Goal: Task Accomplishment & Management: Manage account settings

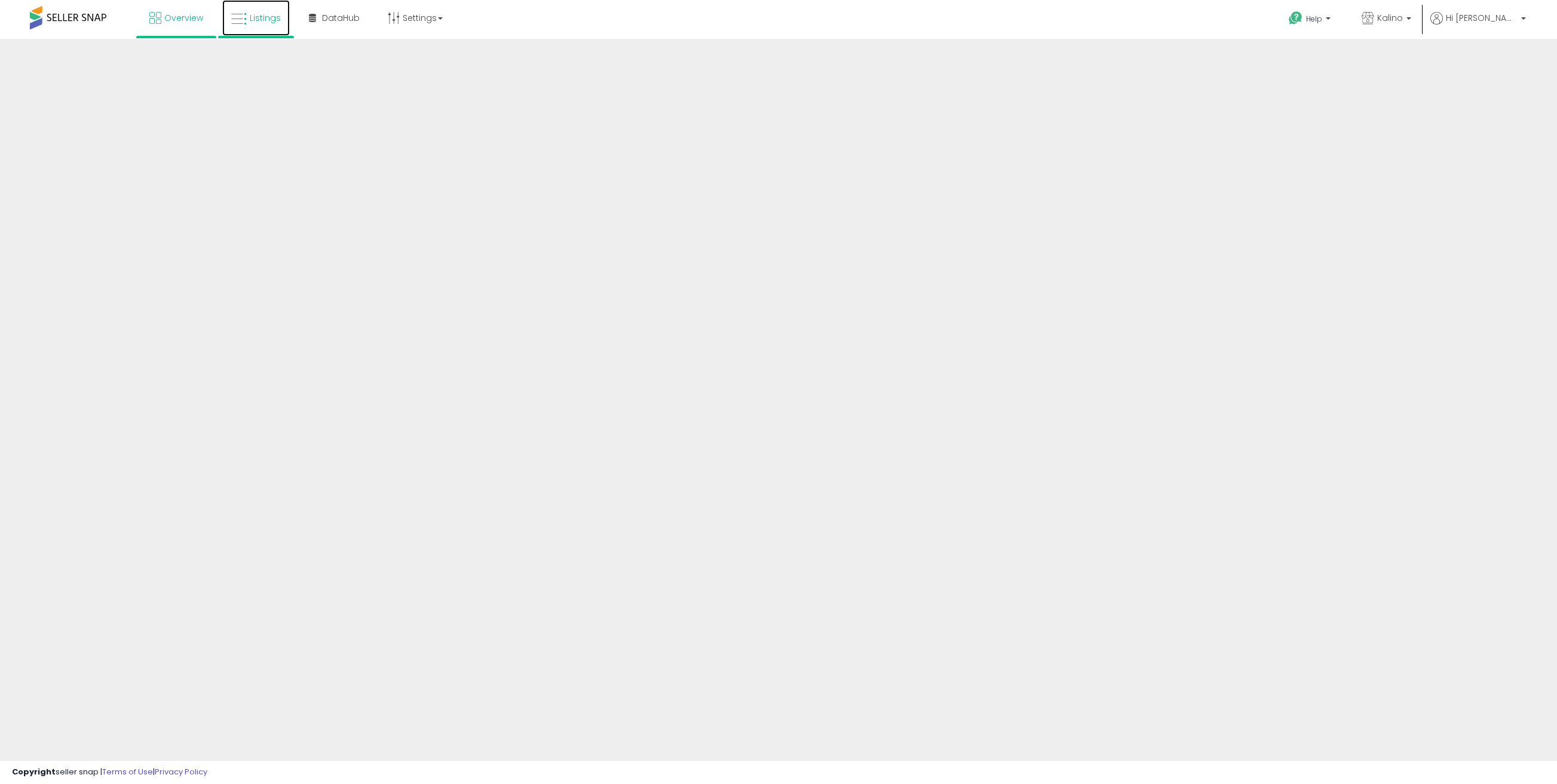
click at [243, 11] on icon at bounding box center [239, 19] width 16 height 16
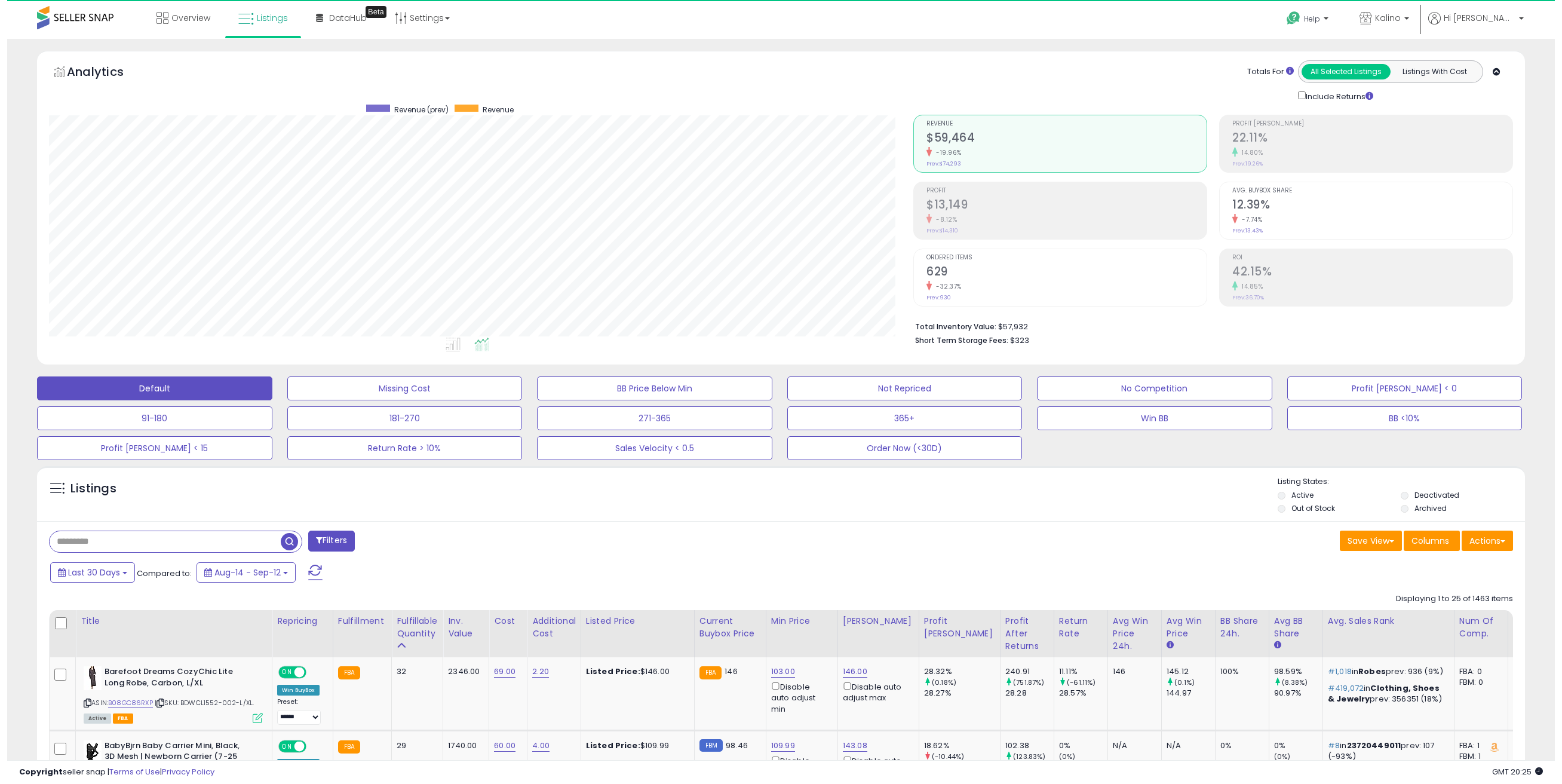
scroll to position [245, 865]
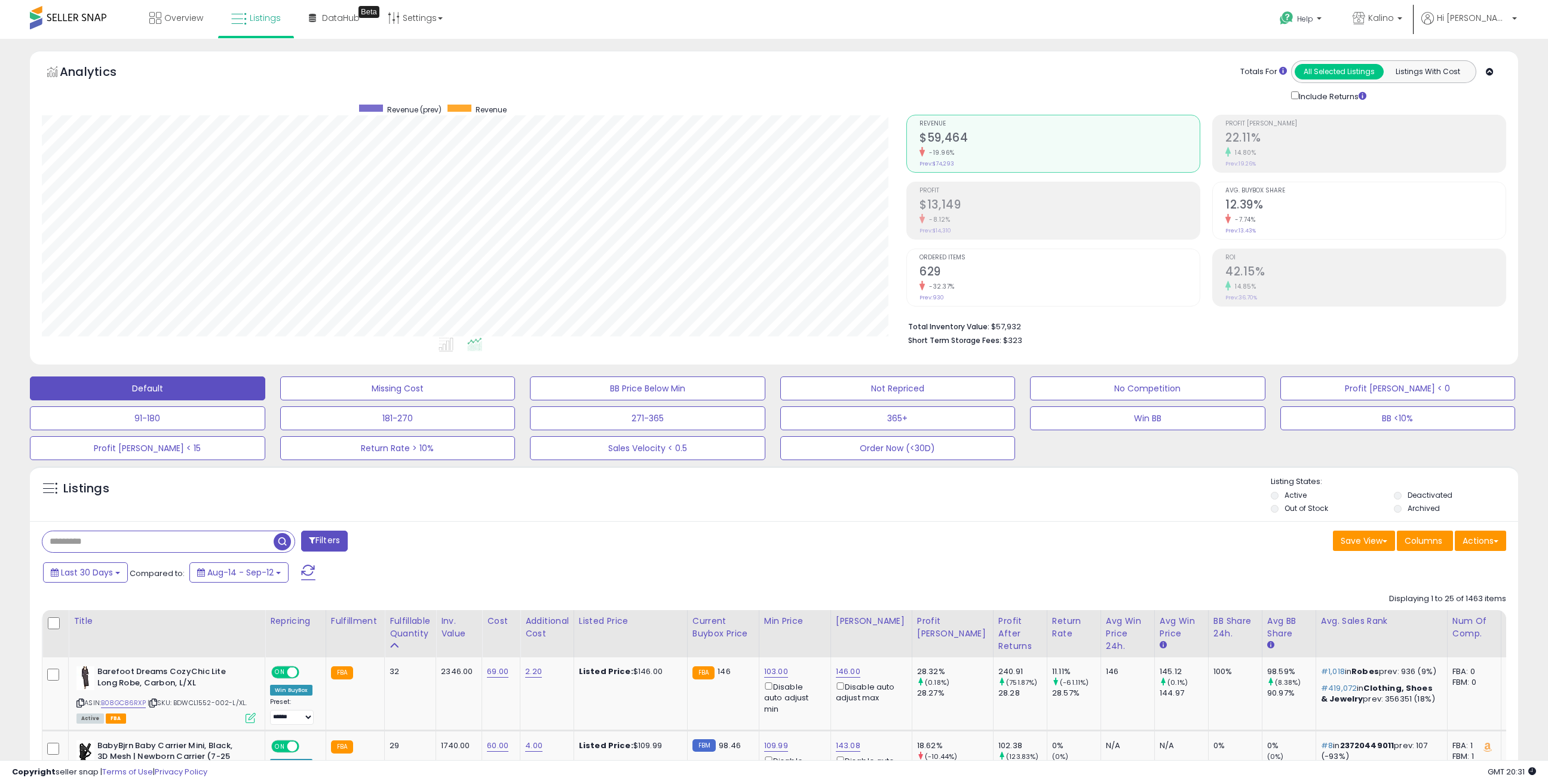
click at [1182, 79] on div "Totals For All Selected Listings Listings With Cost Include Returns" at bounding box center [1202, 82] width 591 height 43
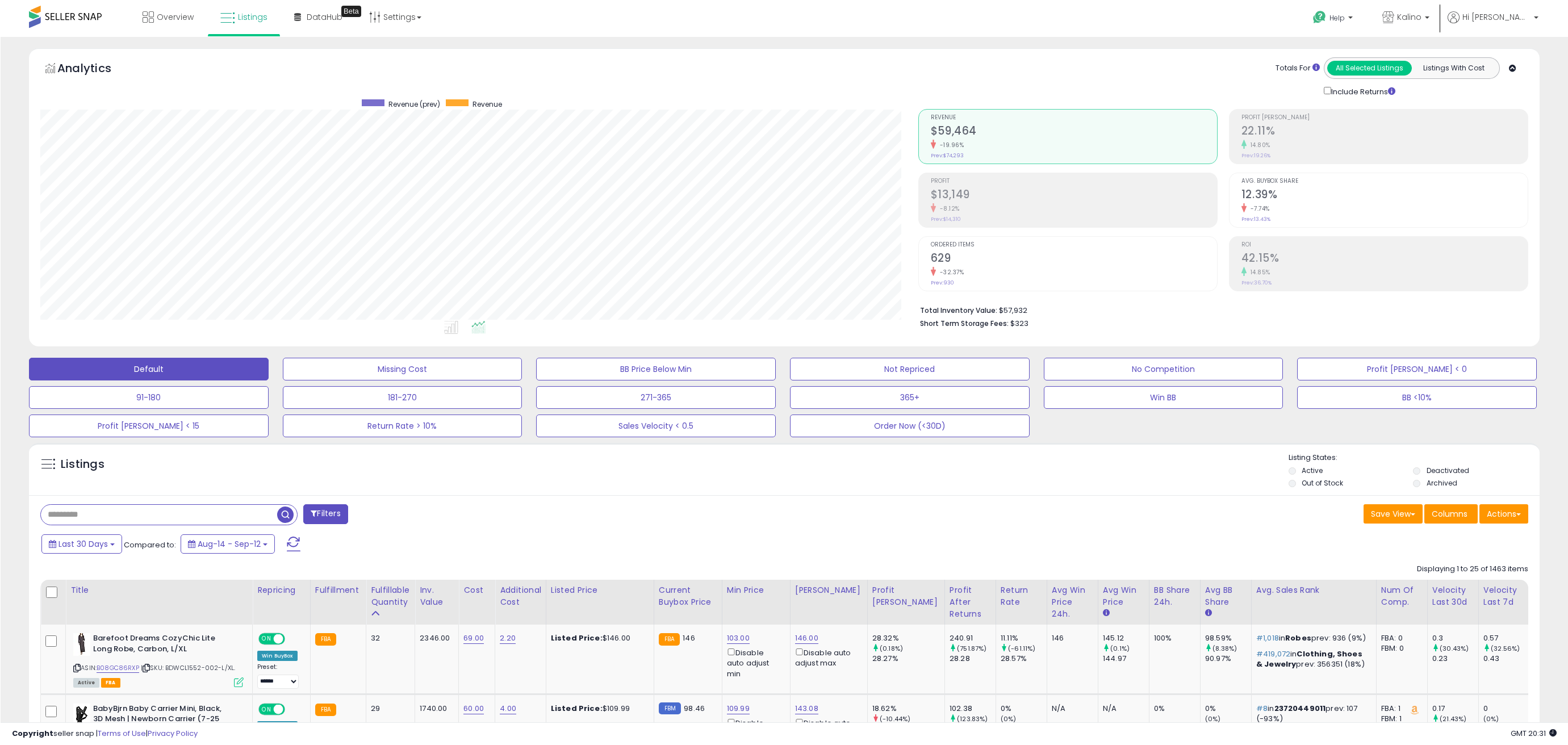
scroll to position [233, 878]
click at [760, 31] on div "Overview Listings Beta" at bounding box center [512, 24] width 1040 height 48
click at [1067, 30] on div "Help Contact Support Search Knowledge Hub Request a Feature Kalino" at bounding box center [1292, 24] width 520 height 48
click at [1206, 35] on div "Help Contact Support Search Knowledge Hub Request a Feature Kalino" at bounding box center [1292, 24] width 520 height 48
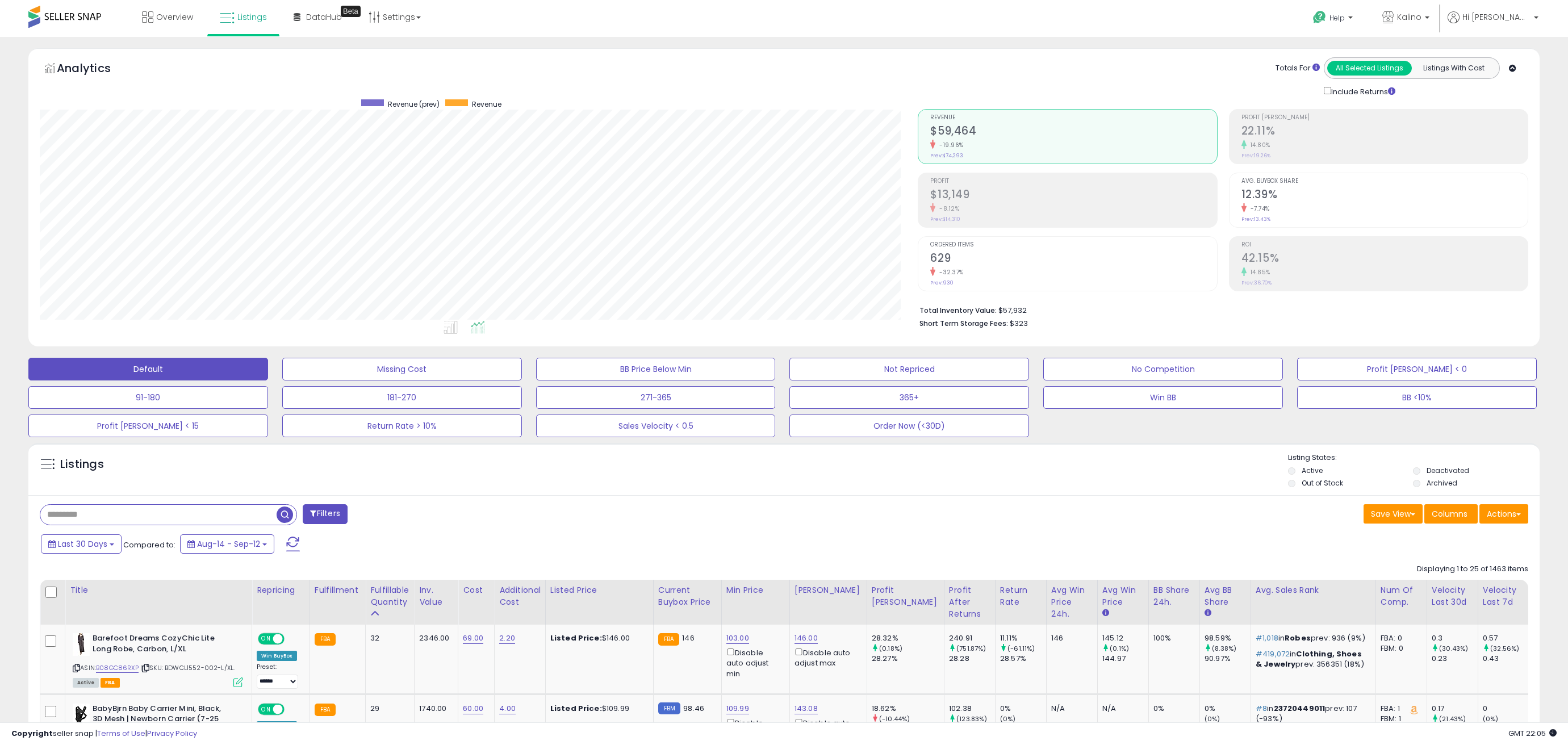
click at [862, 25] on div "Overview Listings Beta" at bounding box center [512, 24] width 1040 height 48
click at [1182, 53] on div "Analytics Totals For All Selected Listings Listings With Cost Include Returns" at bounding box center [784, 197] width 1511 height 298
click at [155, 33] on link "Overview" at bounding box center [167, 16] width 68 height 34
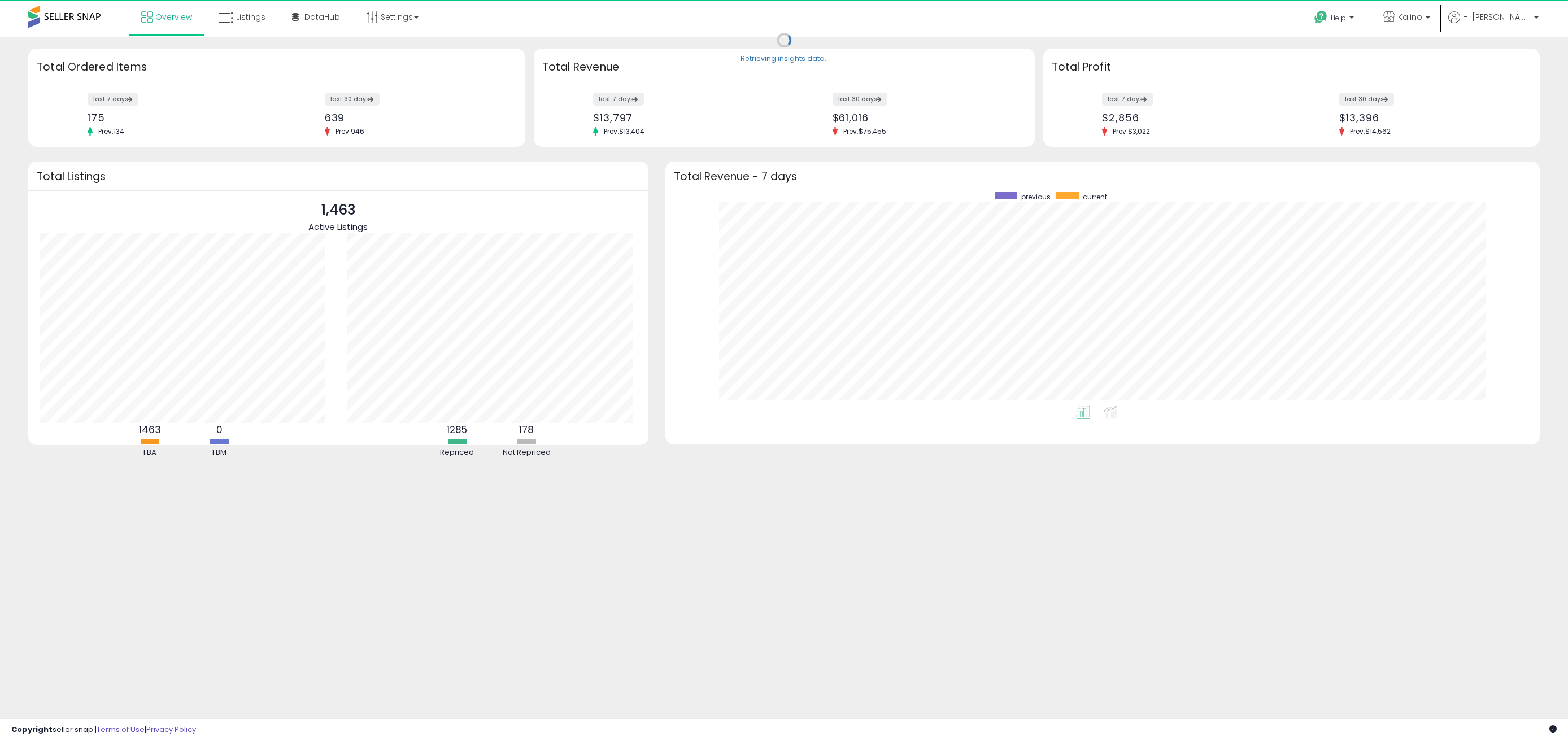
scroll to position [214, 851]
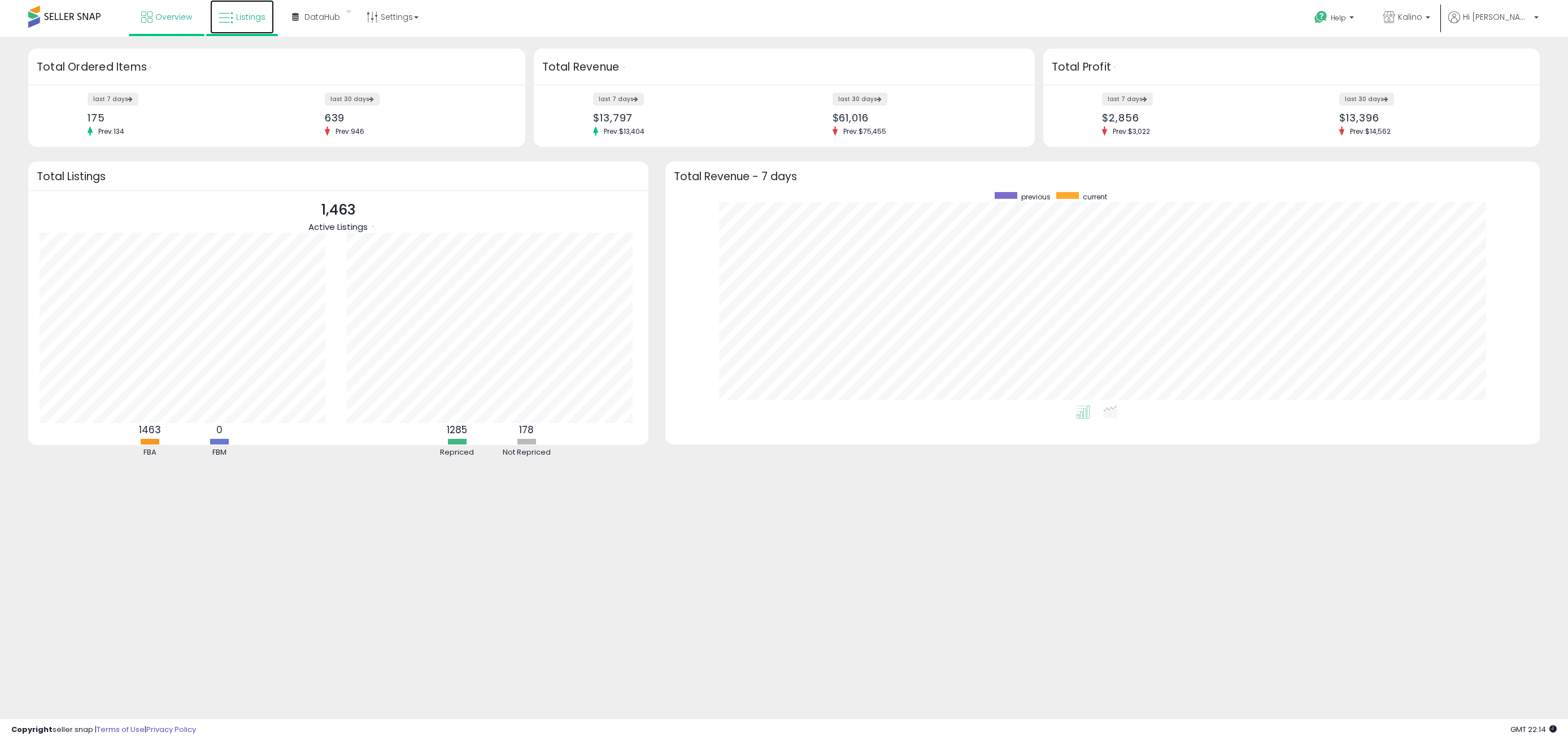
click at [246, 31] on link "Listings" at bounding box center [242, 16] width 64 height 34
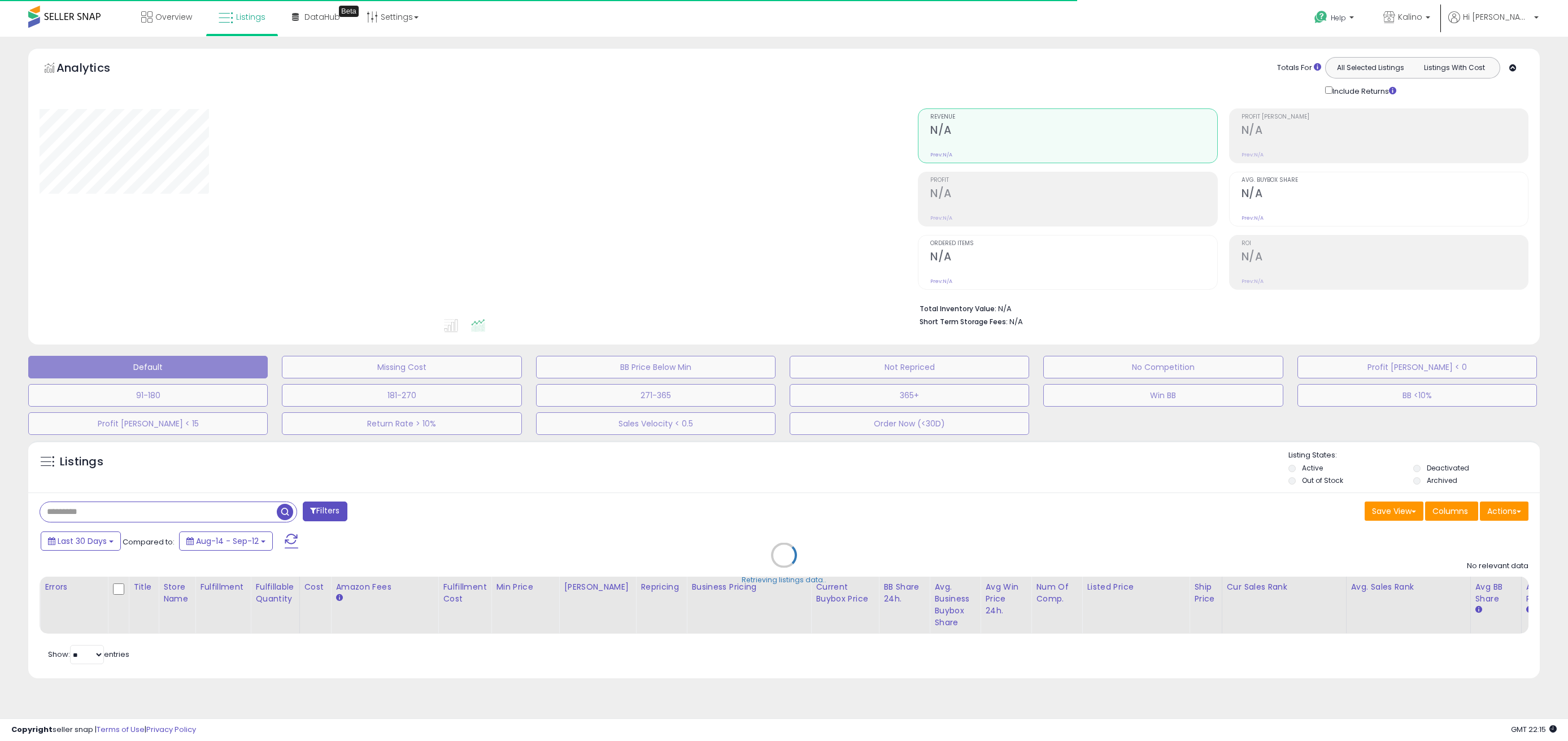
click at [1228, 45] on div "**********" at bounding box center [784, 378] width 1568 height 684
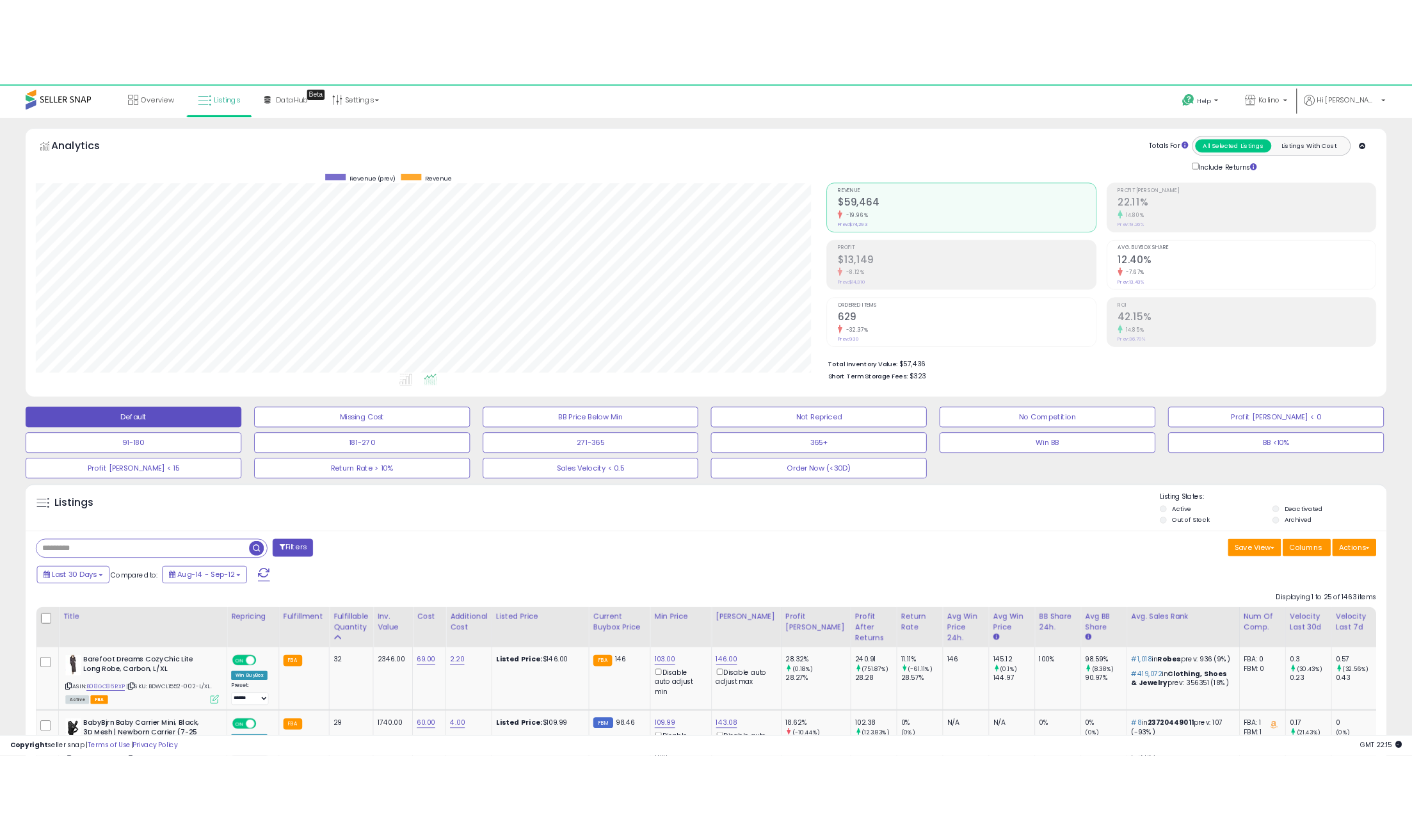
scroll to position [263, 991]
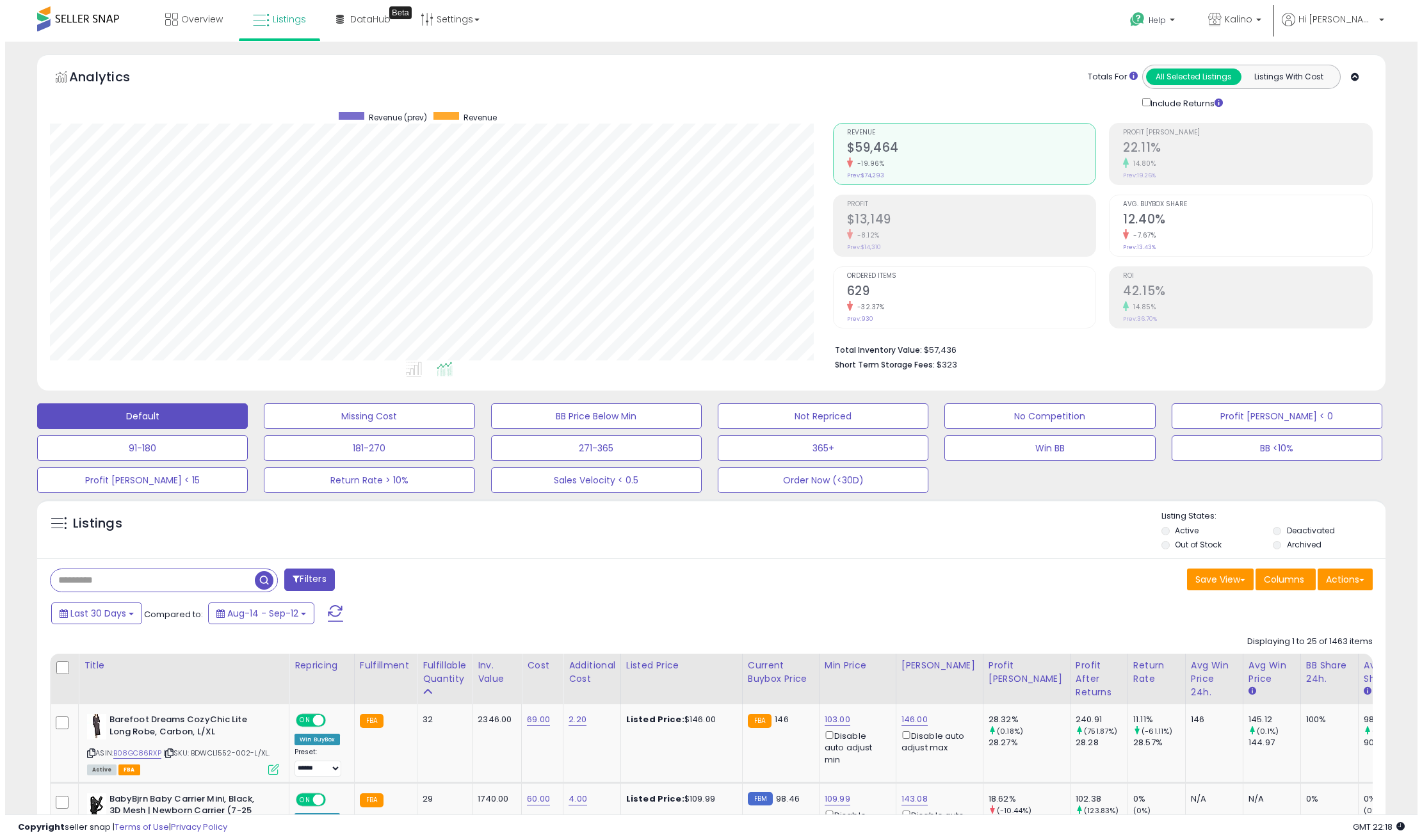
scroll to position [639760, 639389]
click at [145, 581] on input "text" at bounding box center [208, 580] width 324 height 23
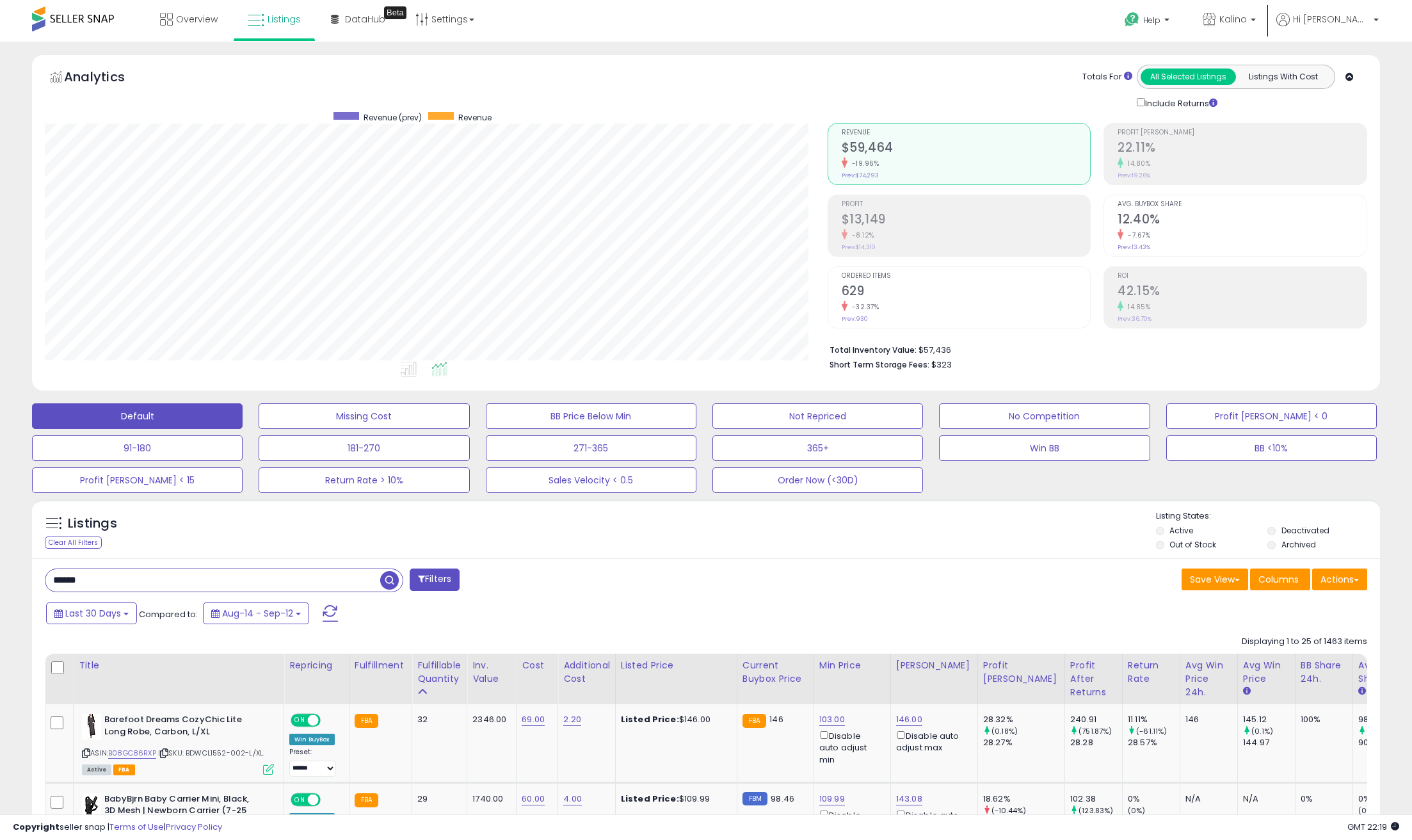
type input "******"
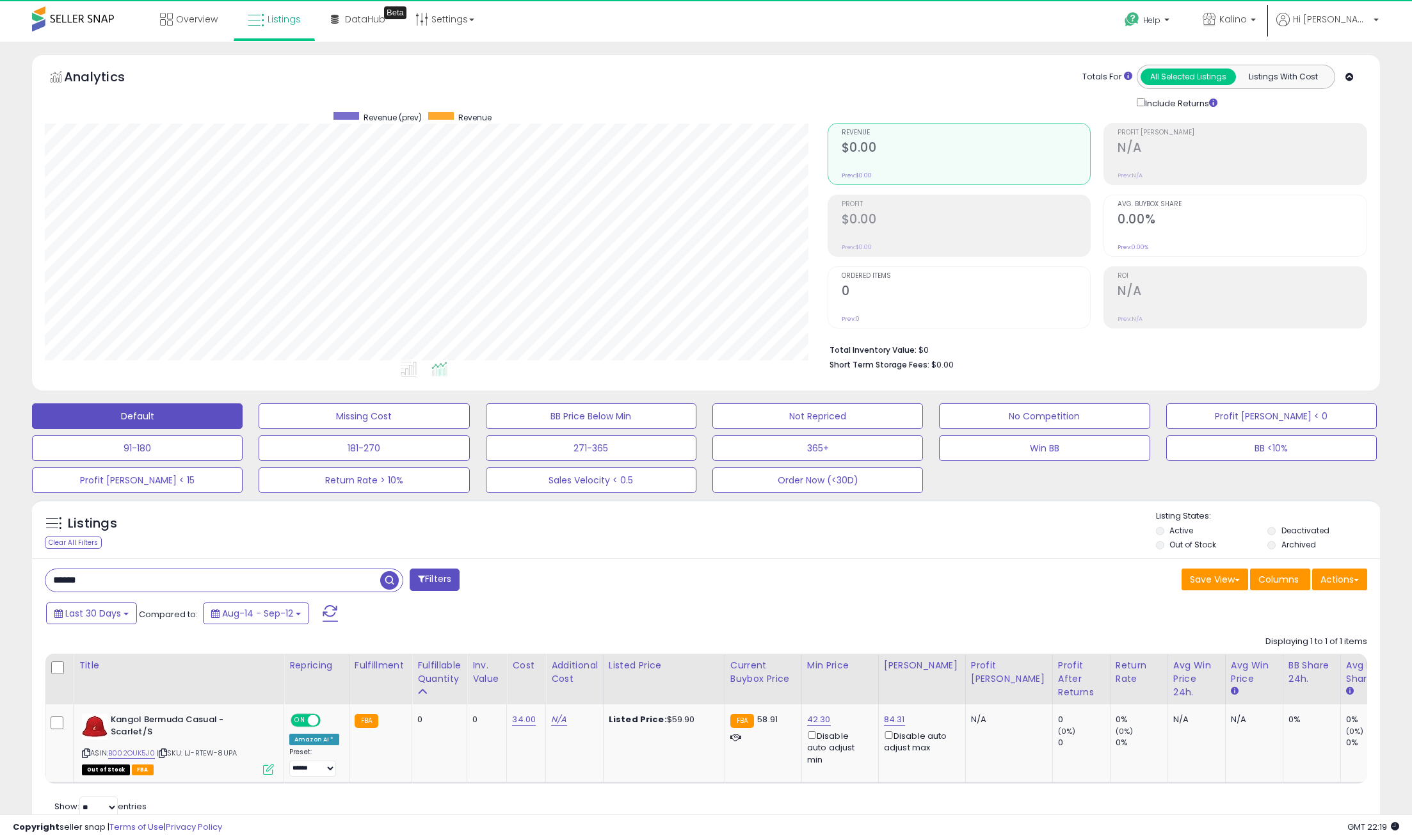
scroll to position [263, 782]
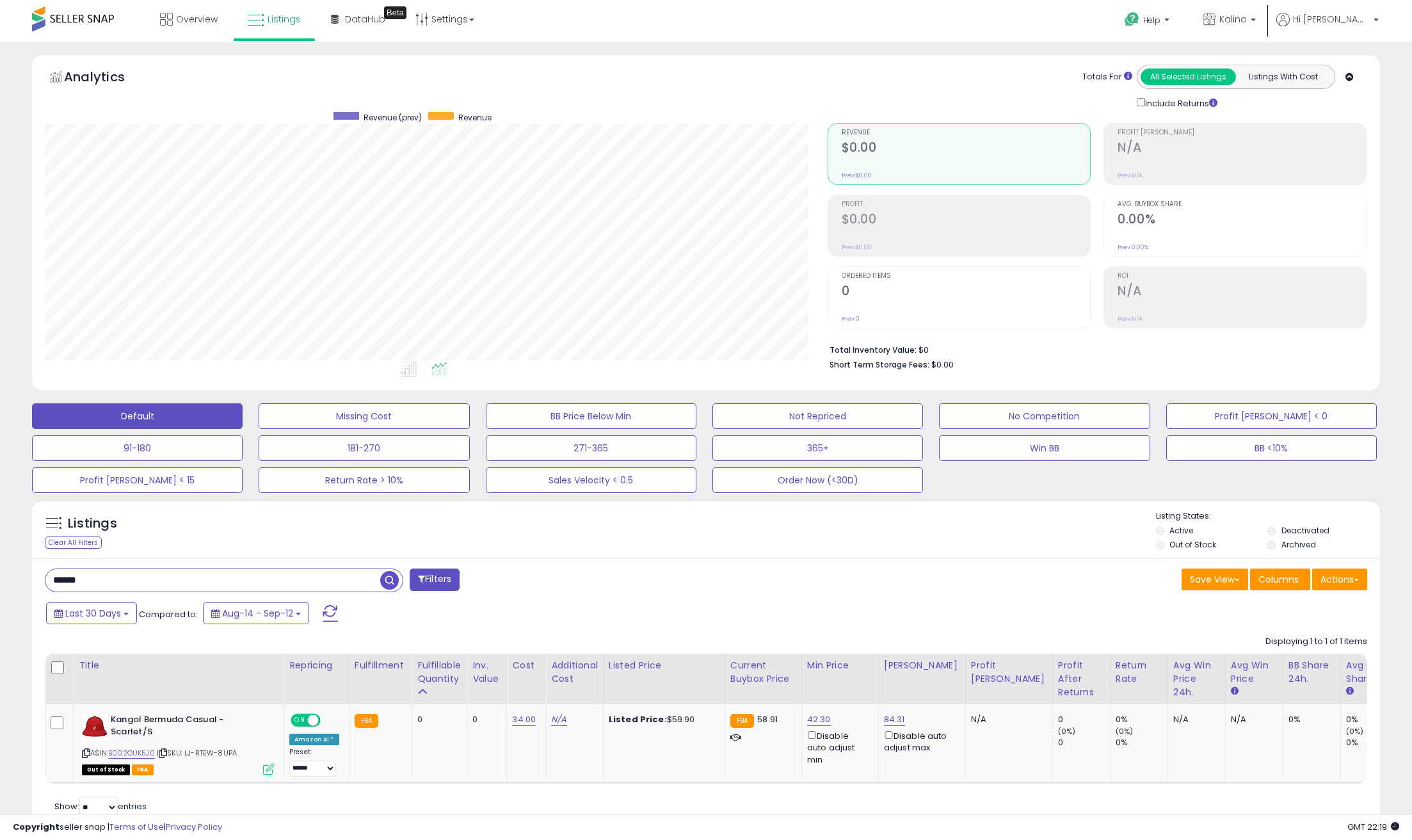
click at [961, 566] on div "****** Filters Save View Save As New View Update Current View" at bounding box center [706, 696] width 1349 height 276
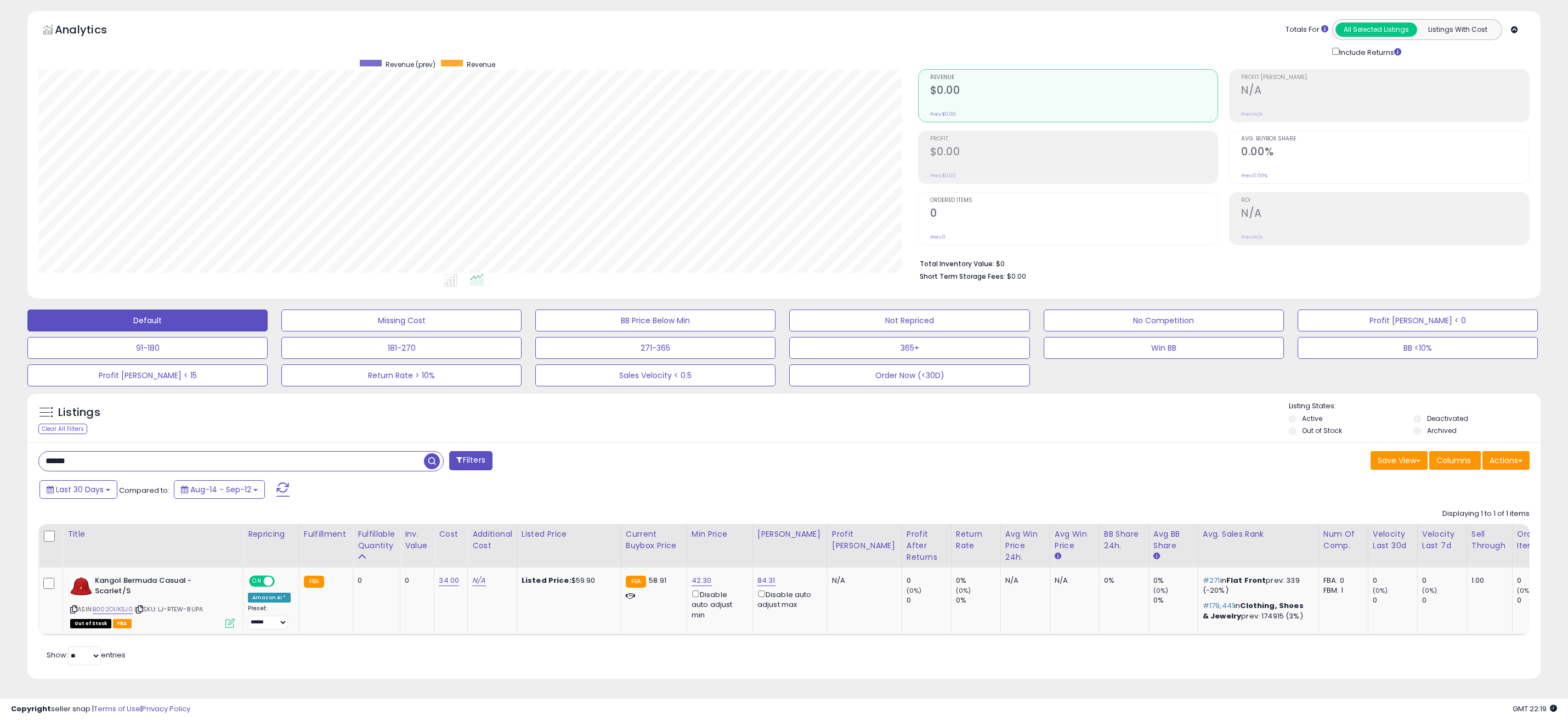
scroll to position [0, 0]
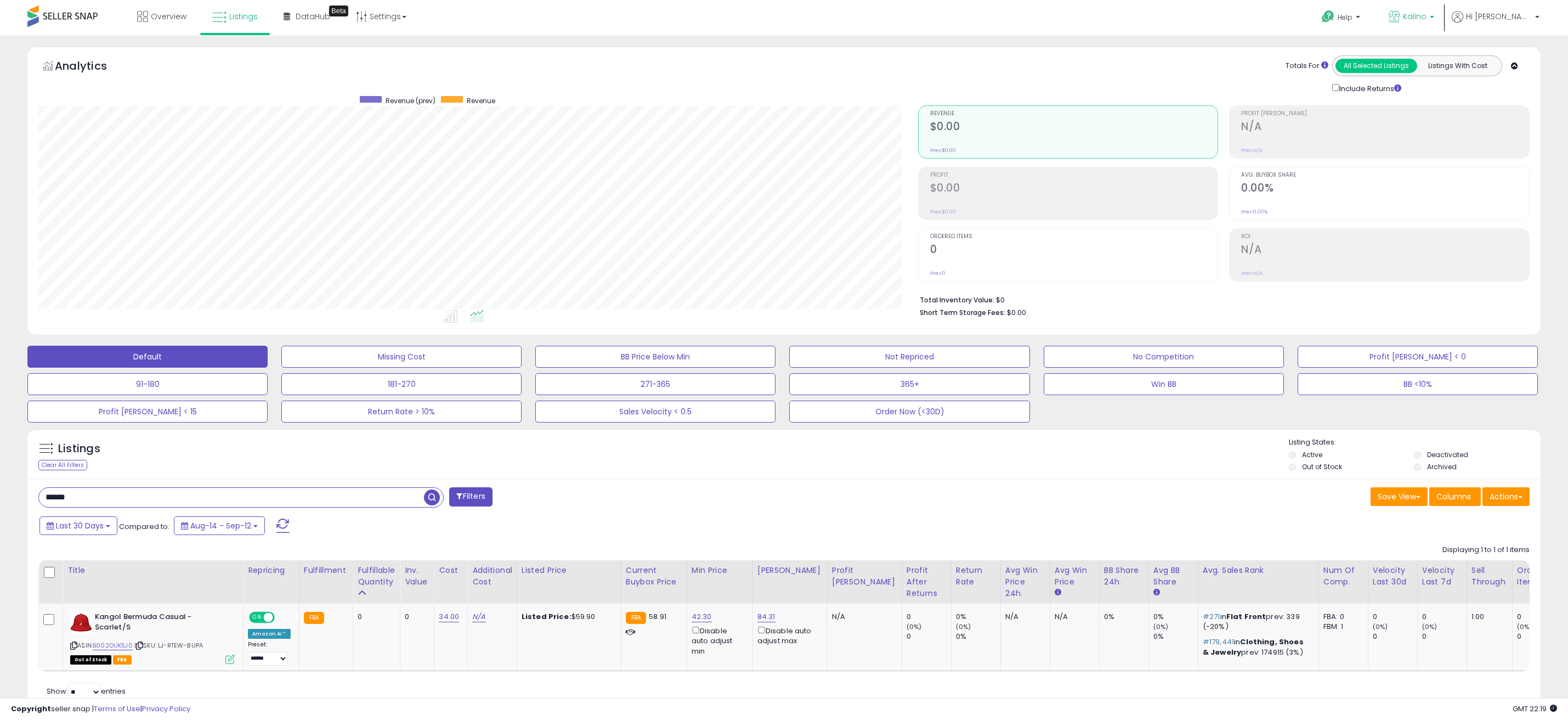
click at [1427, 17] on span "Kalino" at bounding box center [1415, 16] width 24 height 11
click at [1378, 74] on p "Ozuta USA 1,731 listings" at bounding box center [1355, 77] width 162 height 22
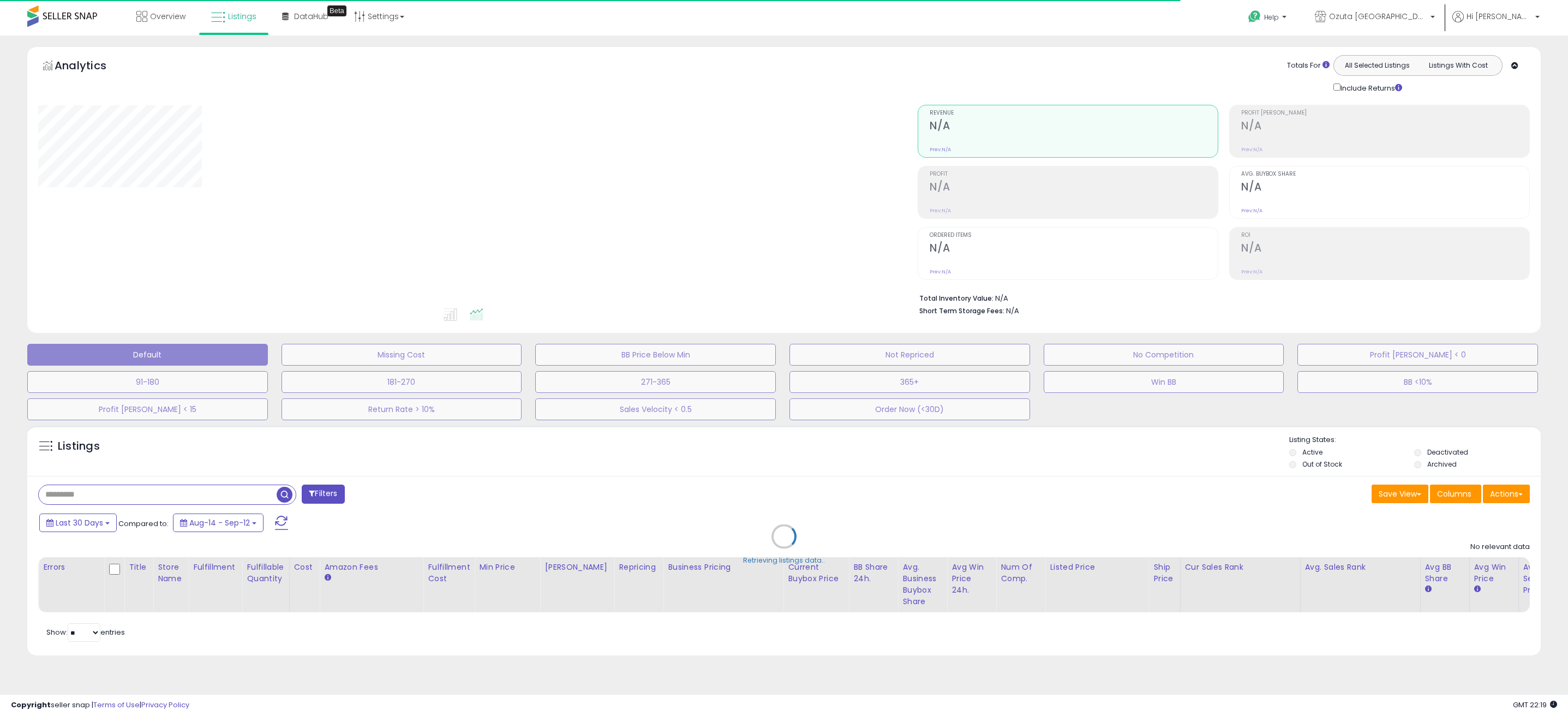
click at [116, 498] on div "Retrieving listings data.." at bounding box center [784, 545] width 1530 height 249
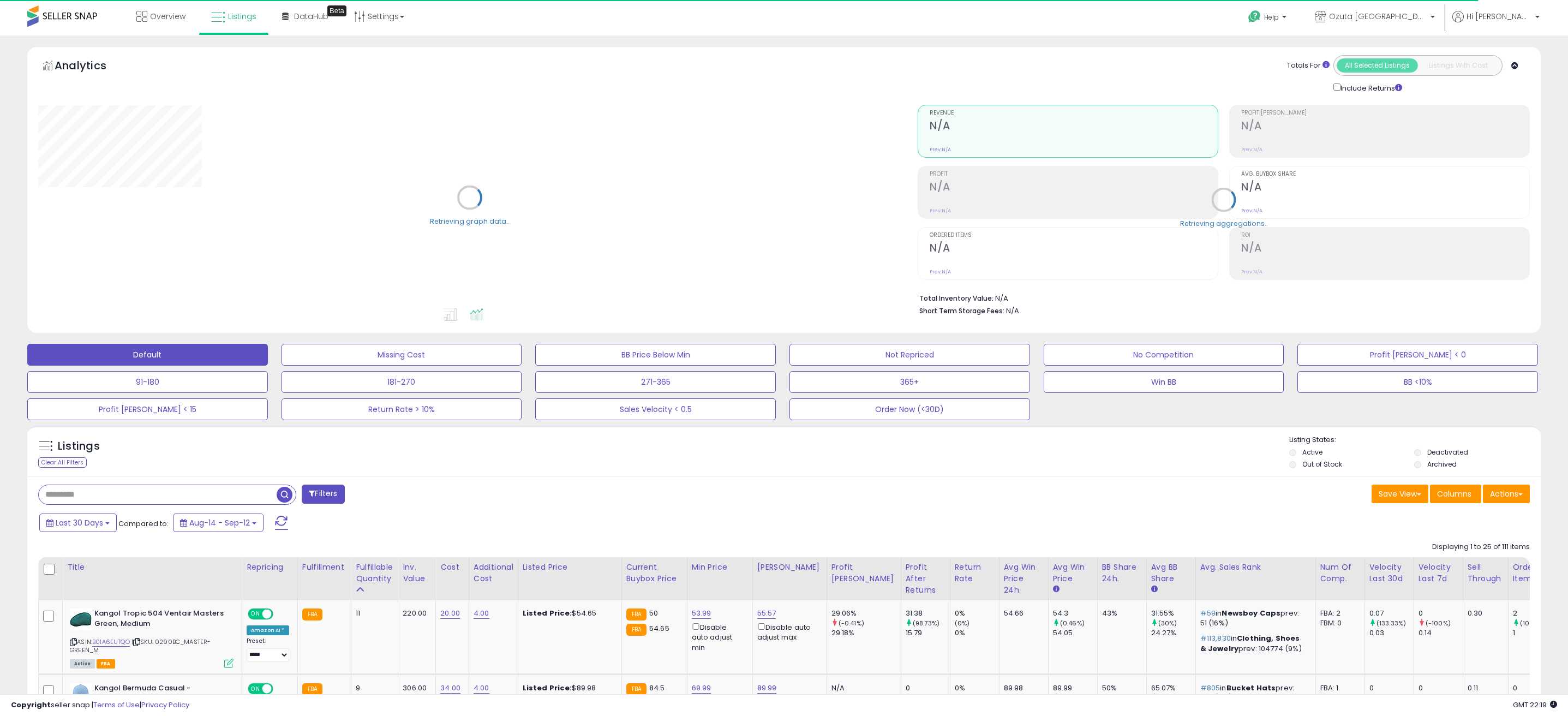
type input "******"
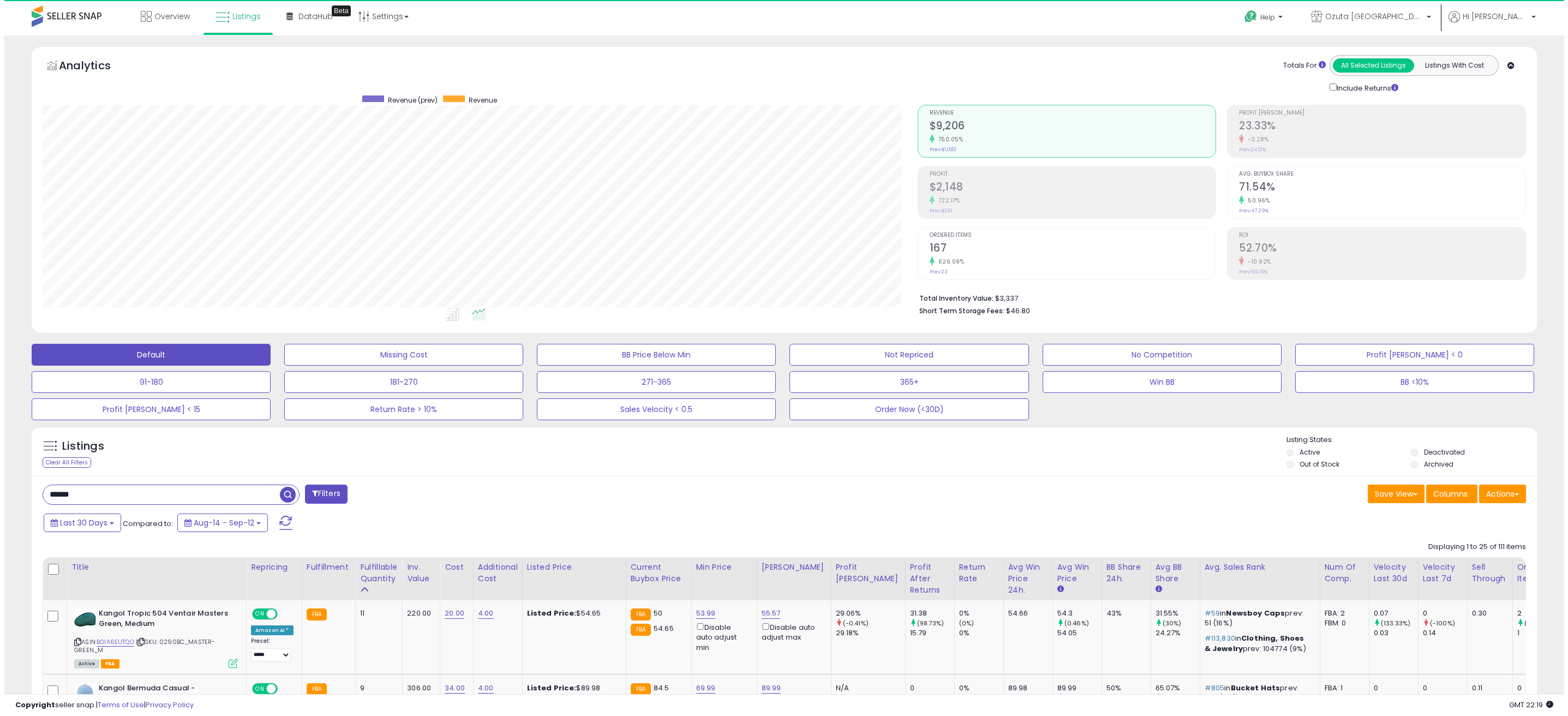
scroll to position [224, 874]
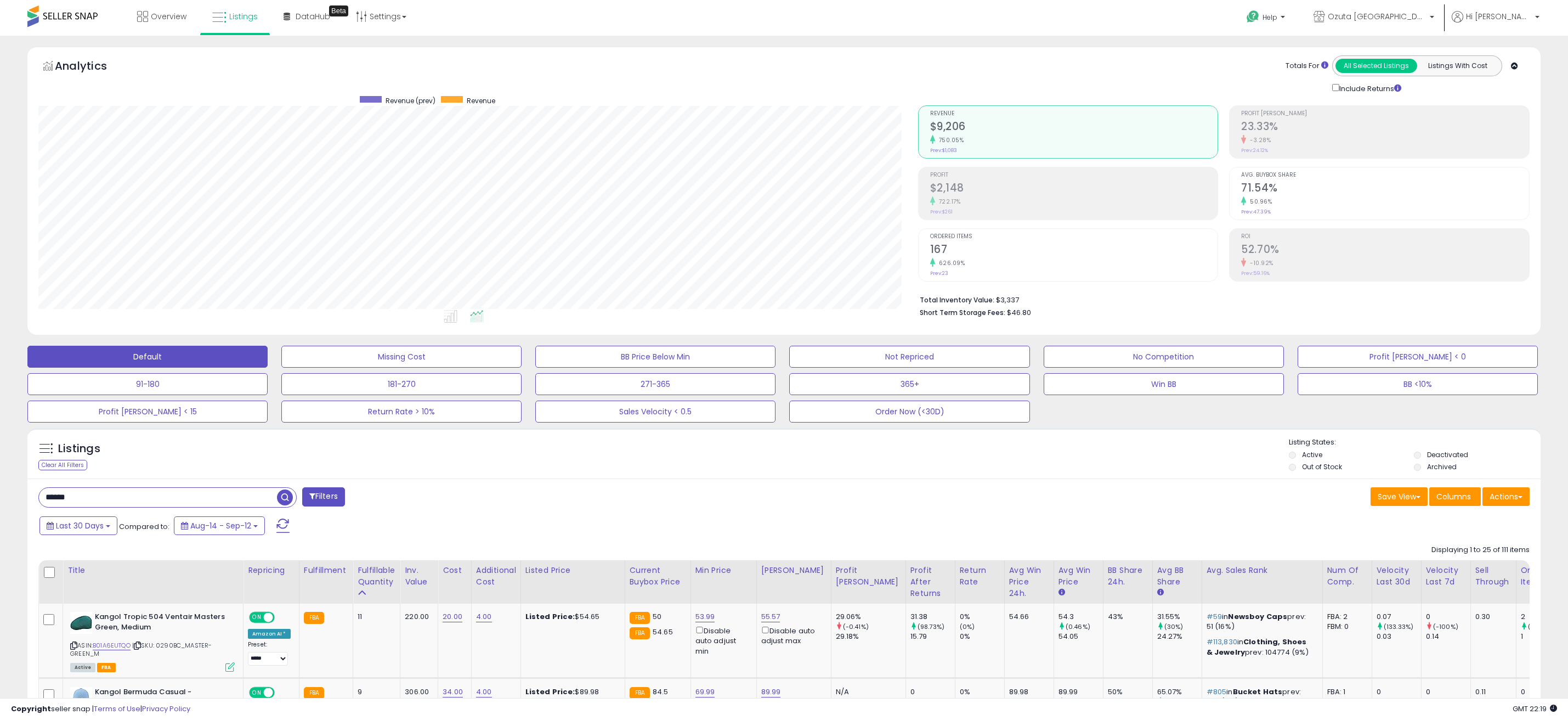
click at [285, 498] on span "button" at bounding box center [285, 497] width 16 height 16
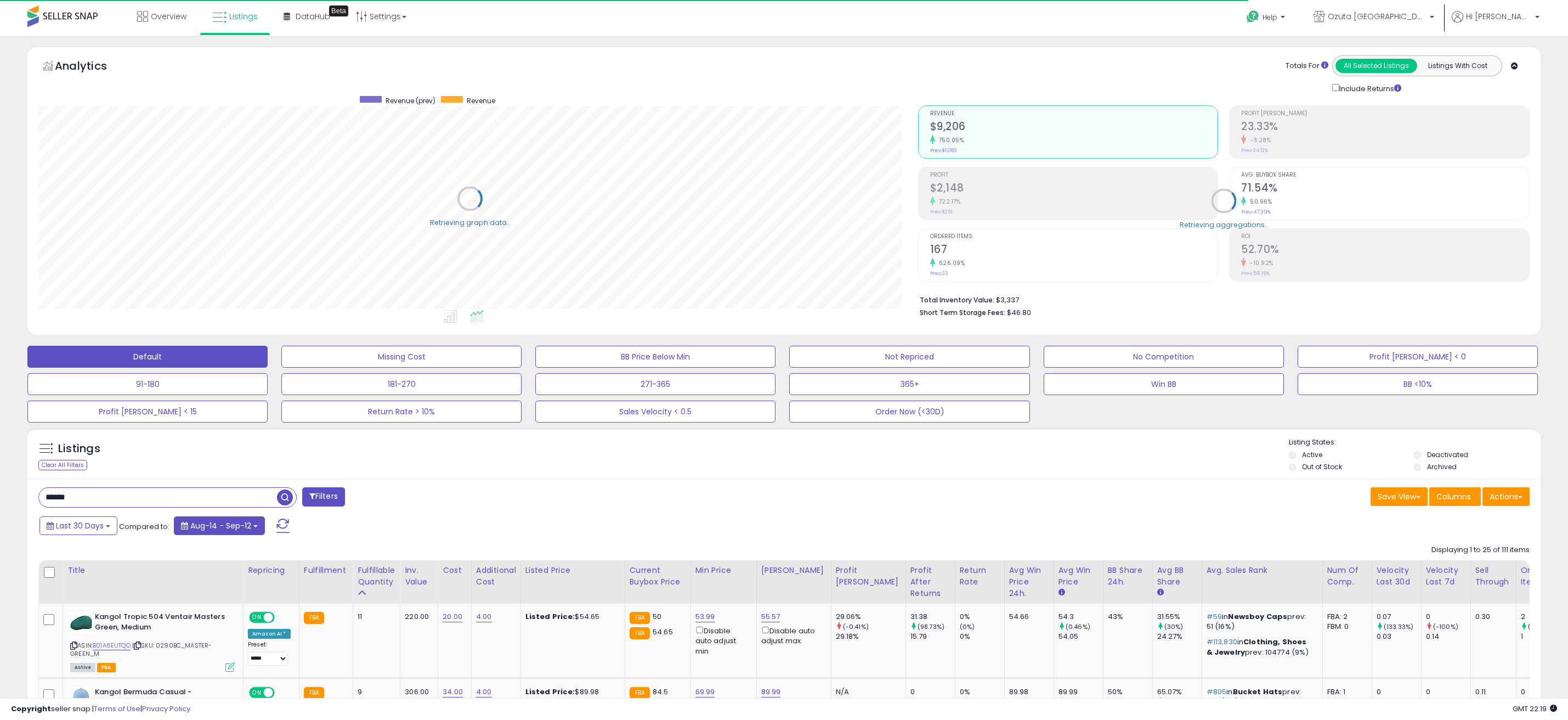
scroll to position [548366, 547683]
click at [205, 529] on span "Aug-14 - Sep-12" at bounding box center [221, 525] width 61 height 11
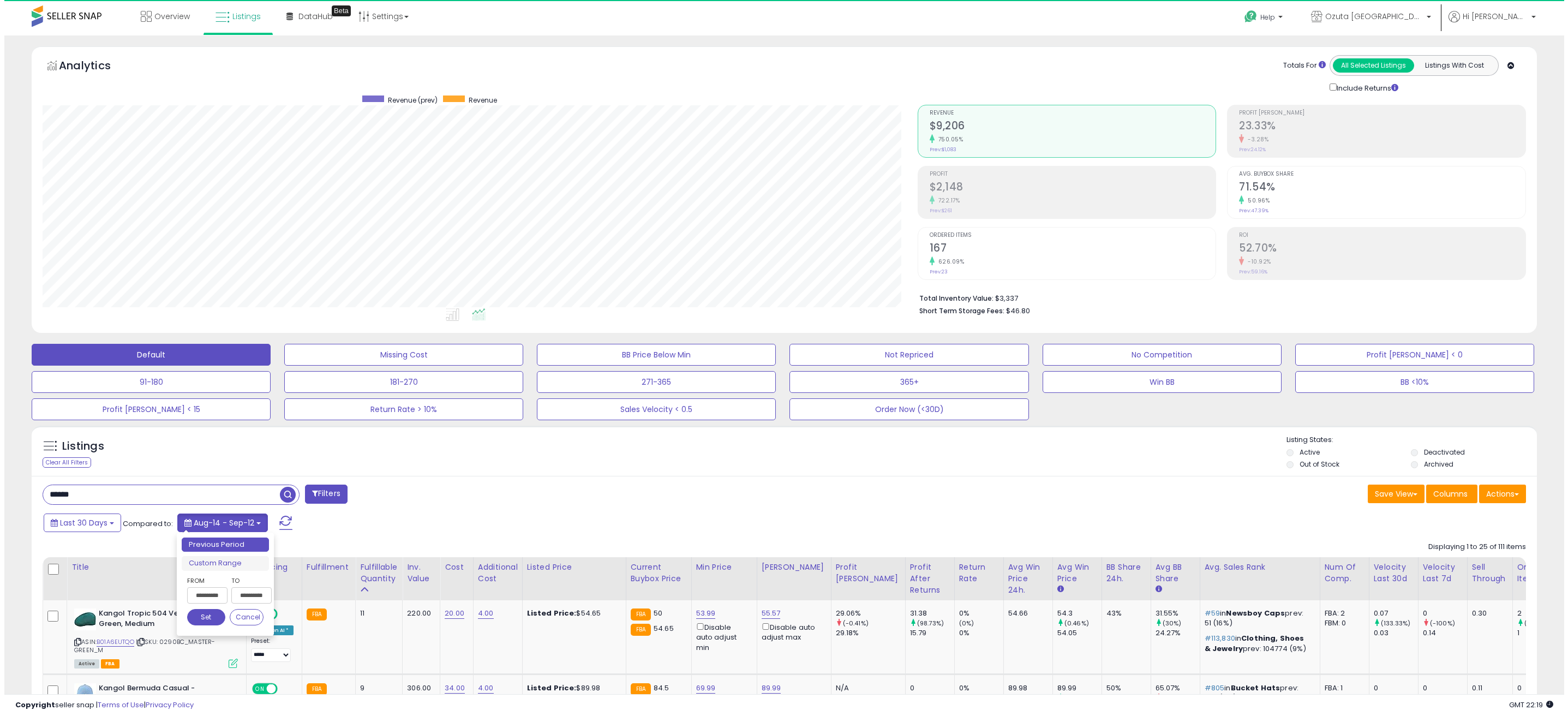
scroll to position [224, 874]
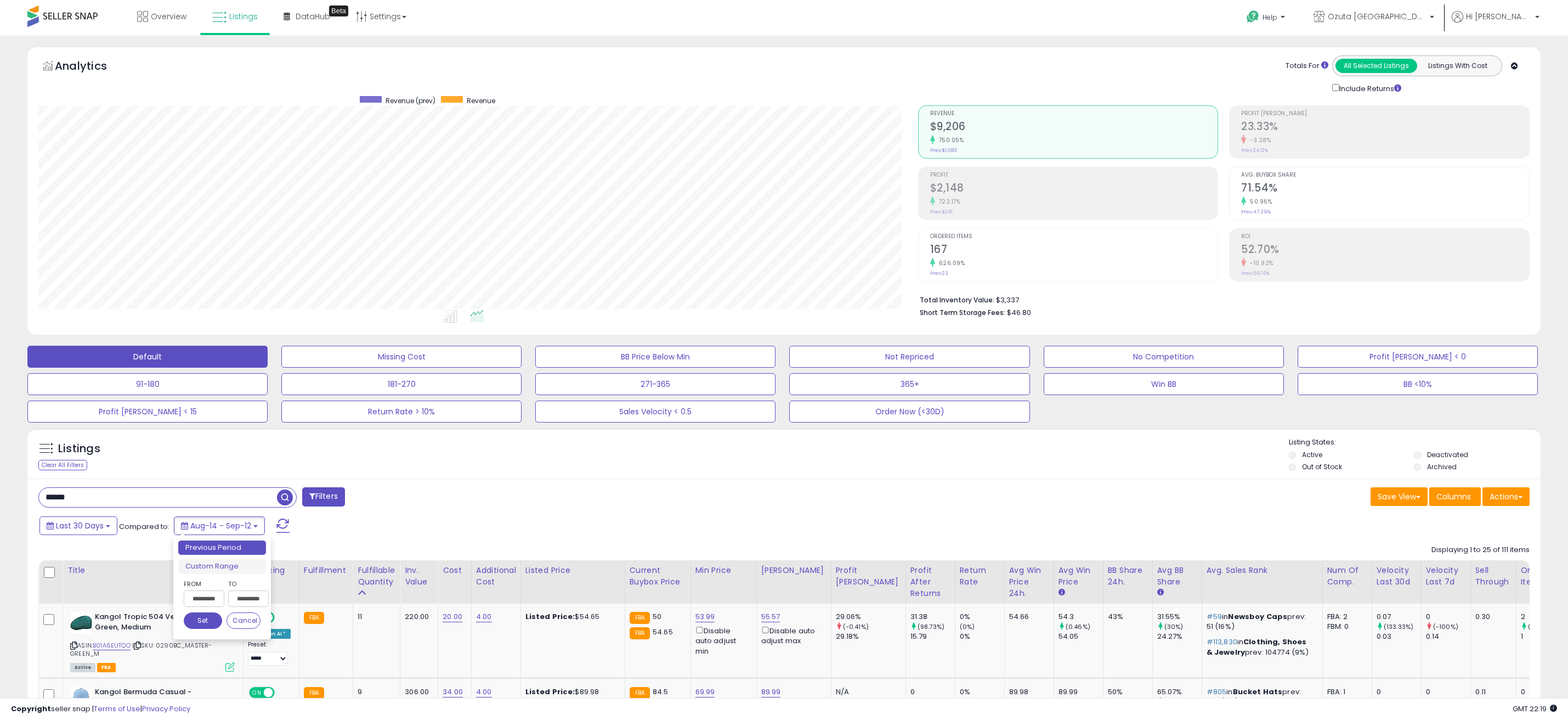
click at [238, 596] on input "**********" at bounding box center [248, 598] width 41 height 17
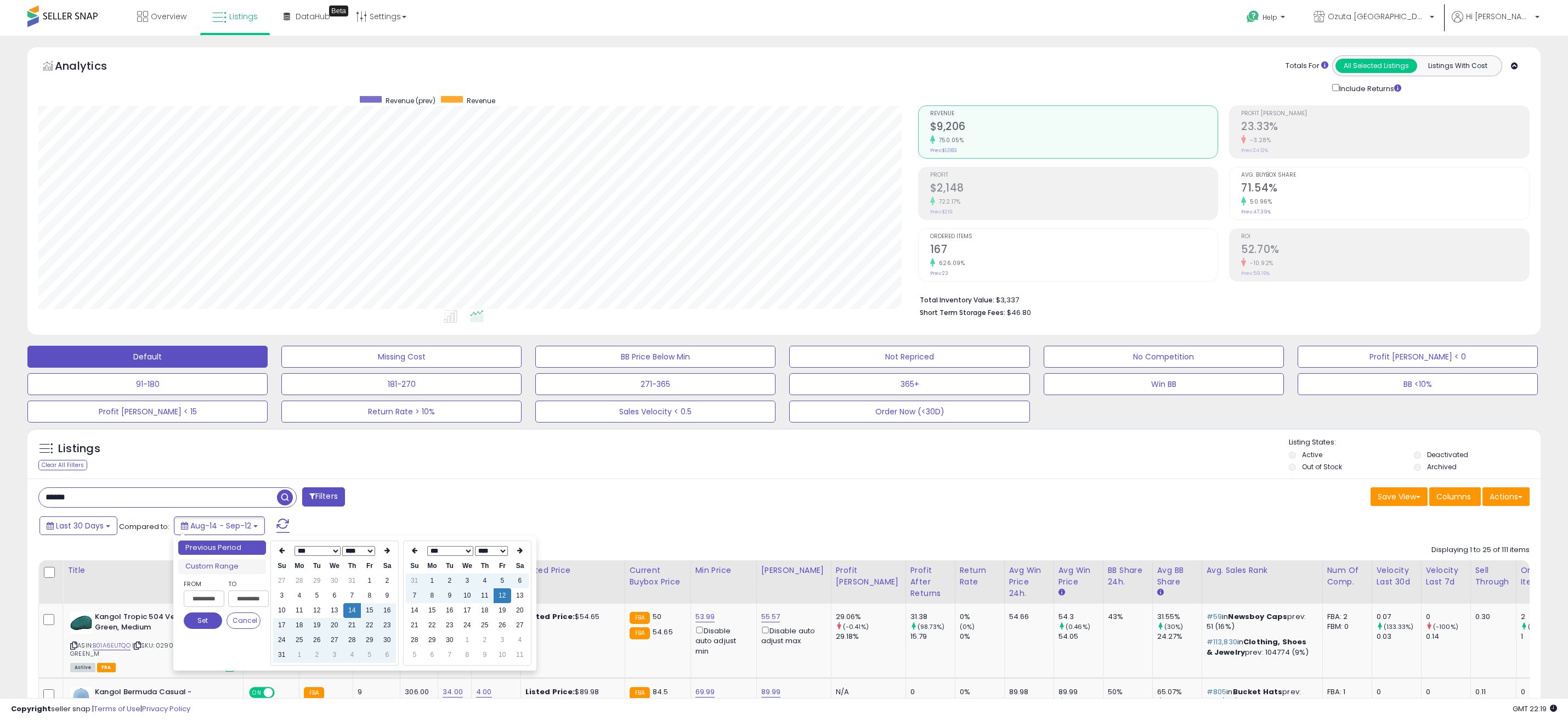
type input "**********"
click at [518, 551] on icon at bounding box center [520, 550] width 6 height 7
click at [415, 610] on td "12" at bounding box center [415, 610] width 17 height 14
type input "**********"
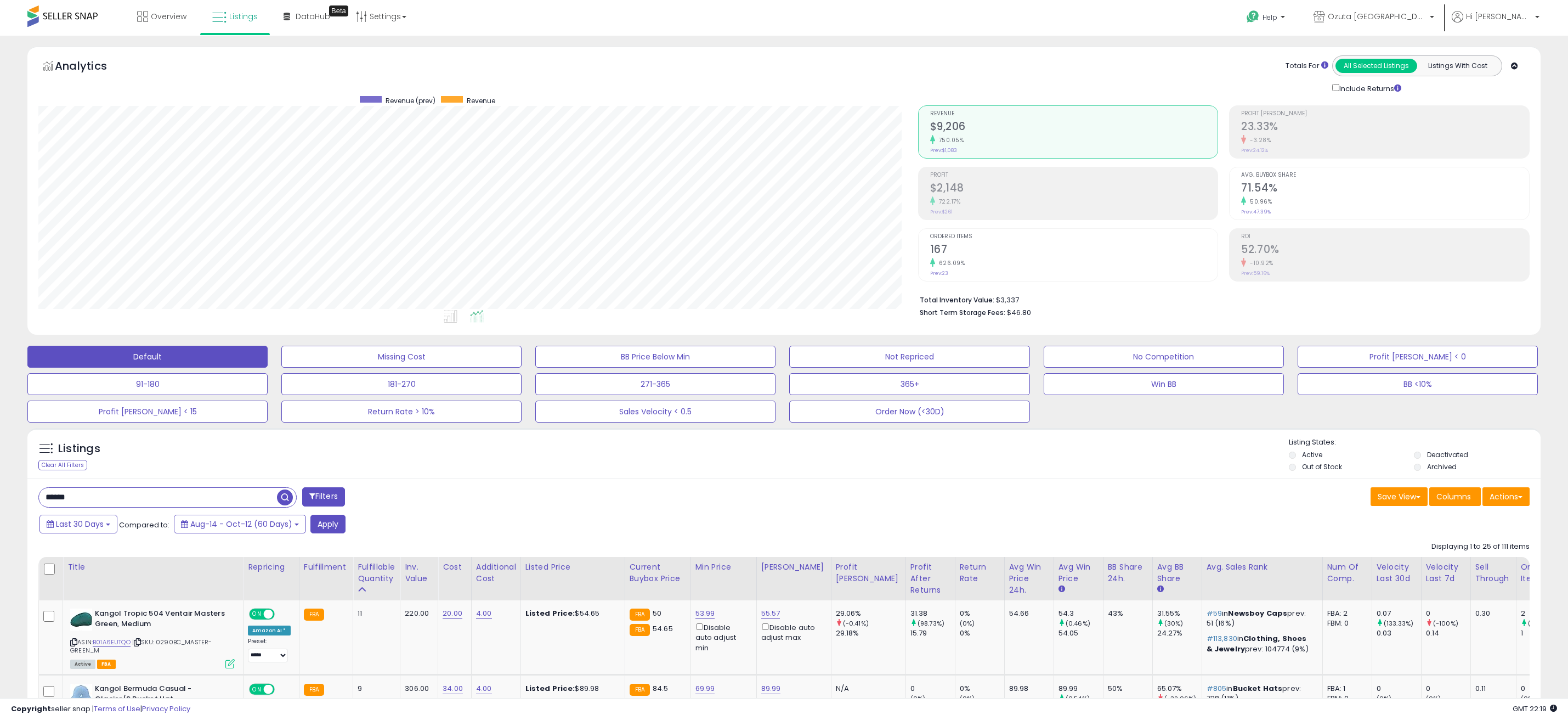
click at [665, 507] on div "****** Filters" at bounding box center [407, 498] width 754 height 22
click at [327, 533] on button "Apply" at bounding box center [328, 524] width 35 height 19
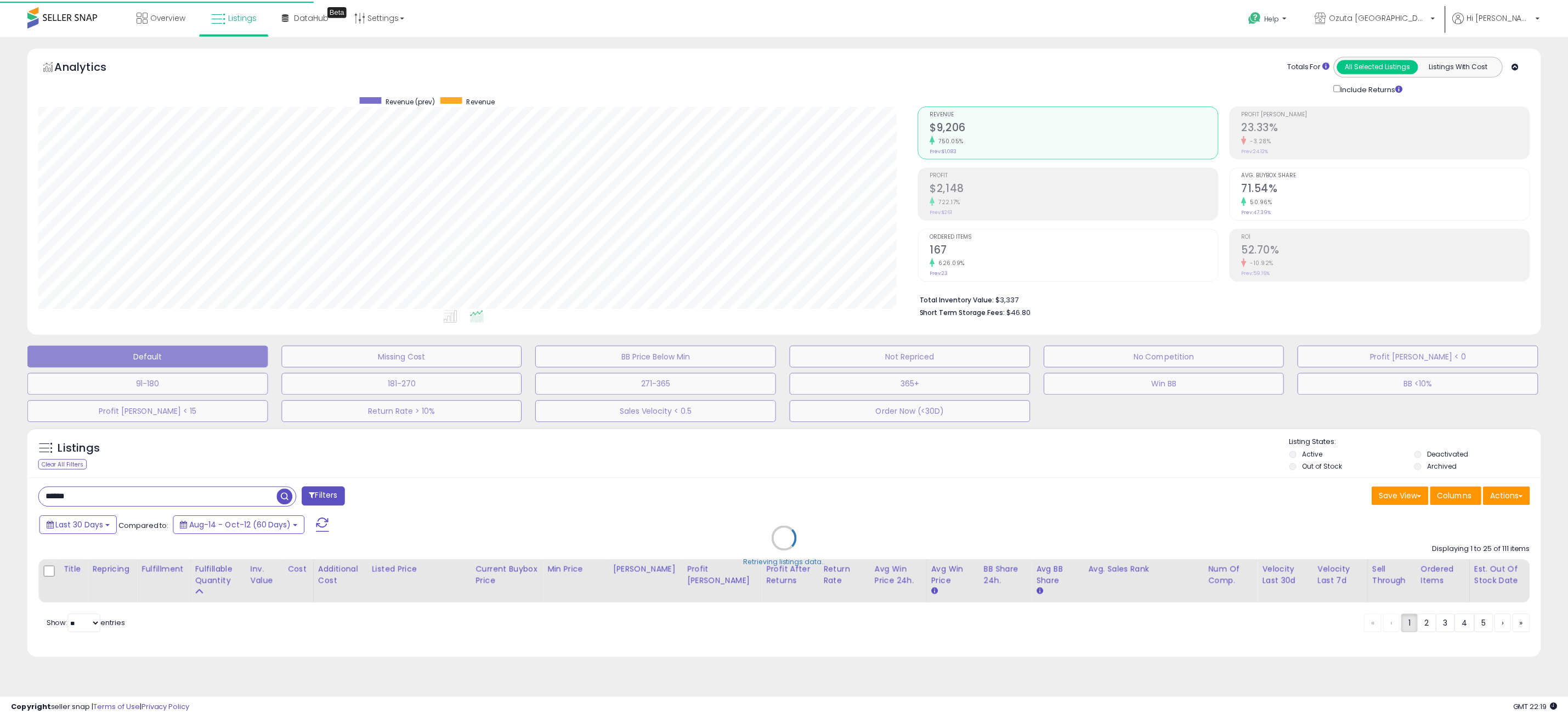
scroll to position [225, 885]
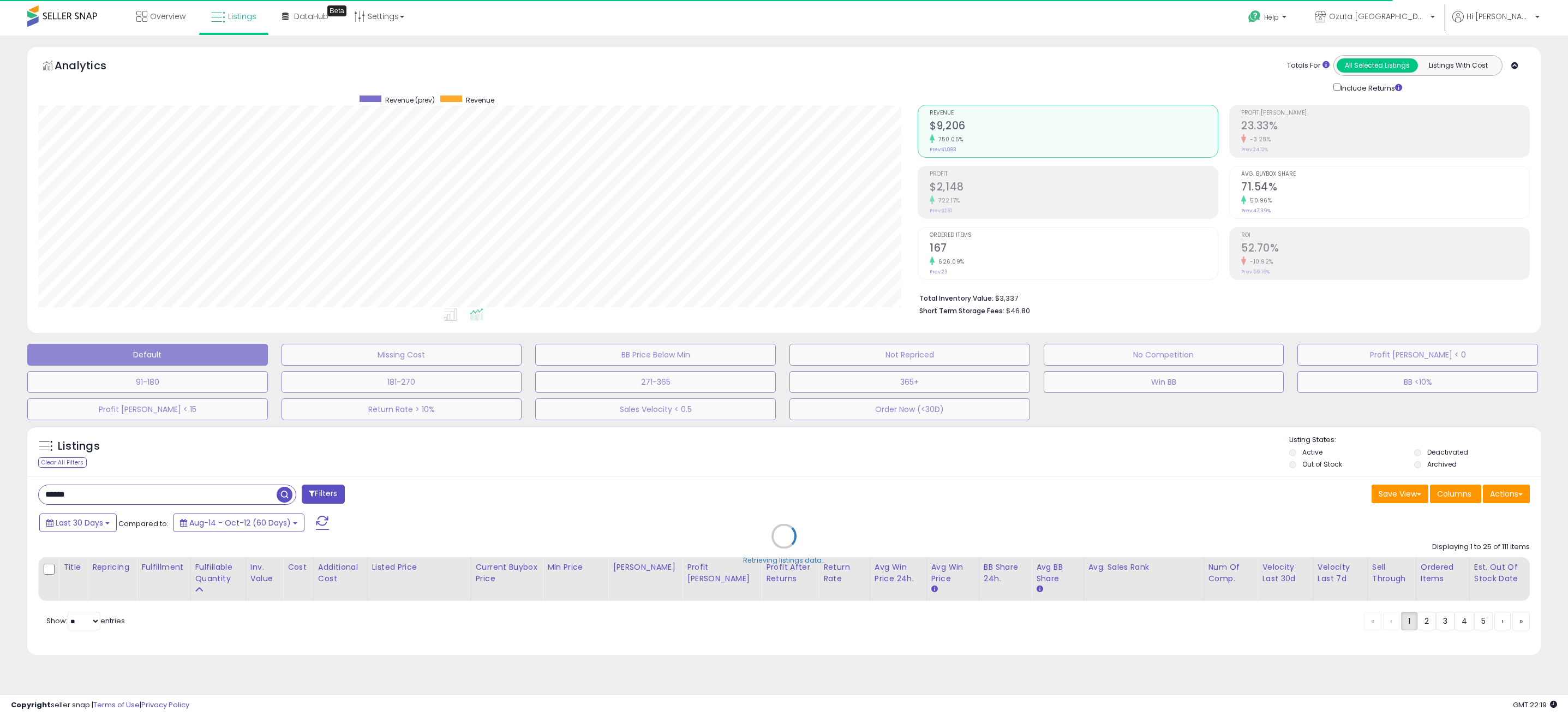
click at [1131, 509] on div "Retrieving listings data.." at bounding box center [784, 544] width 1530 height 248
click at [94, 527] on div "Retrieving listings data.." at bounding box center [784, 544] width 1530 height 248
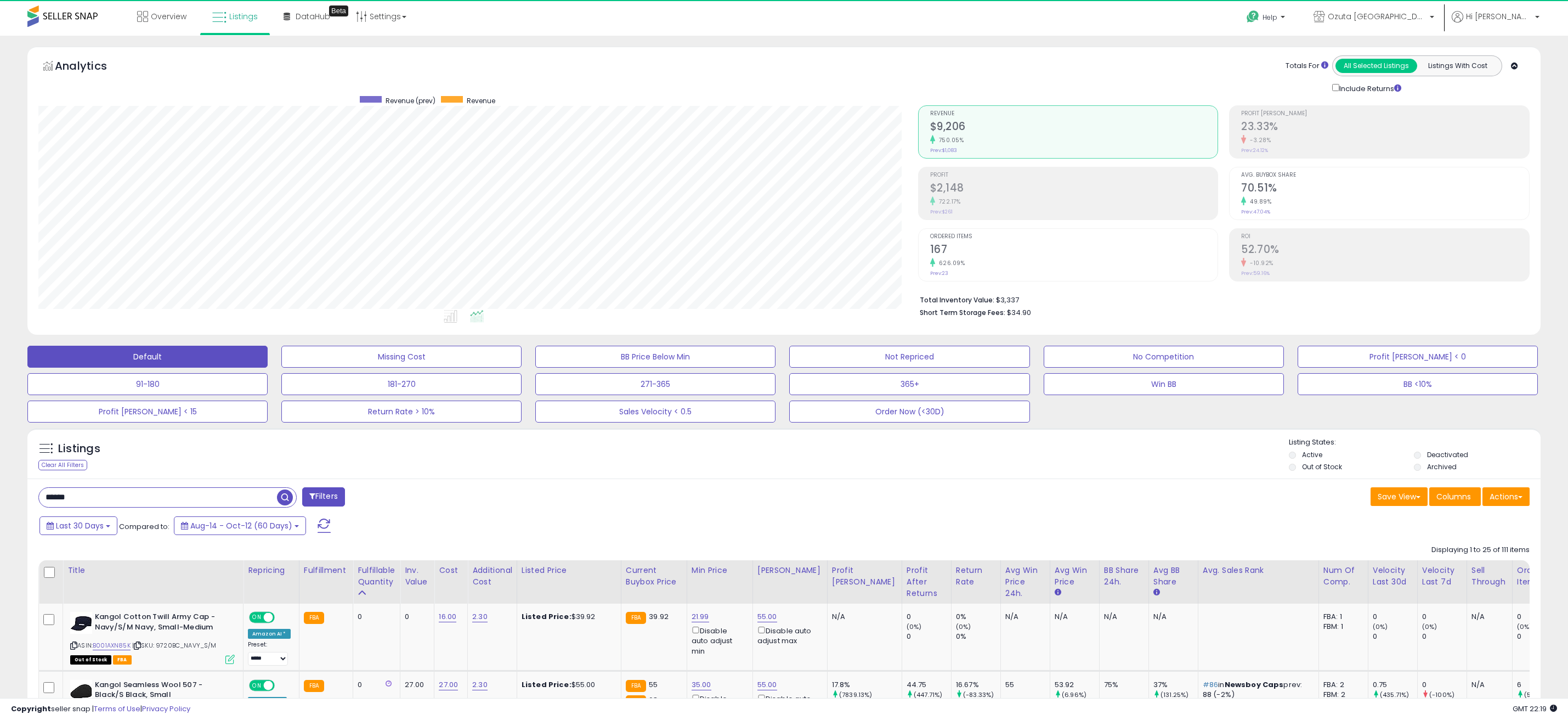
scroll to position [225, 879]
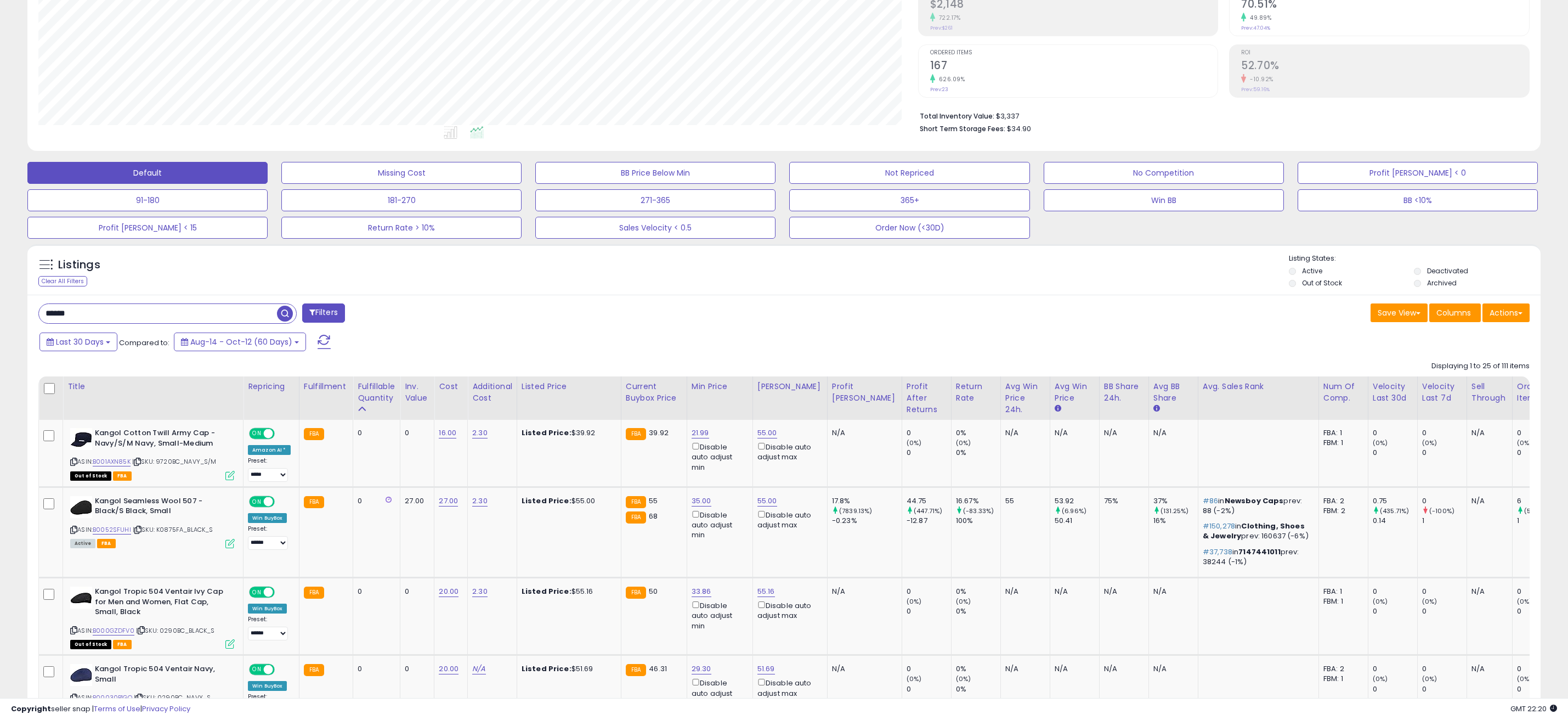
scroll to position [274, 0]
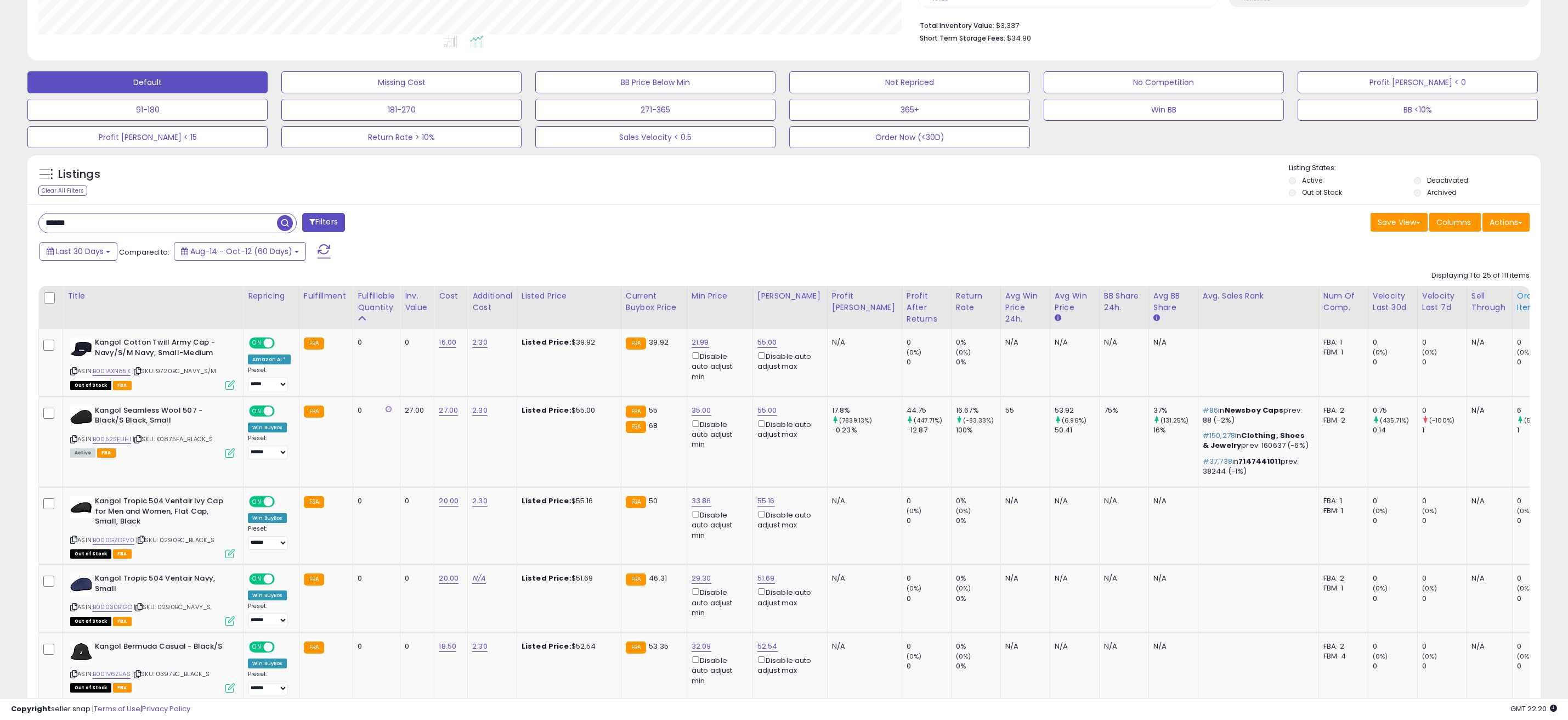
click at [1517, 304] on div "Ordered Items" at bounding box center [1537, 302] width 40 height 23
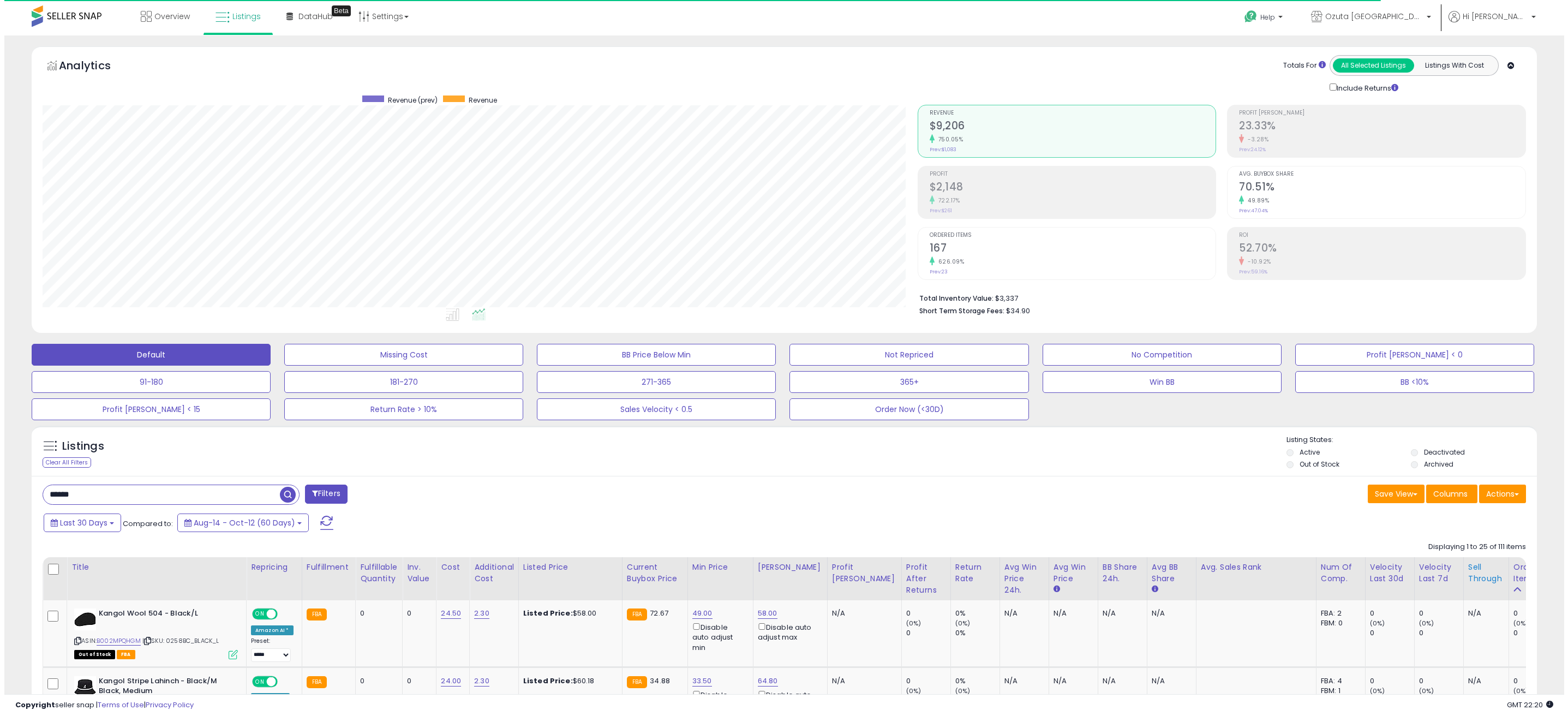
scroll to position [545319, 544667]
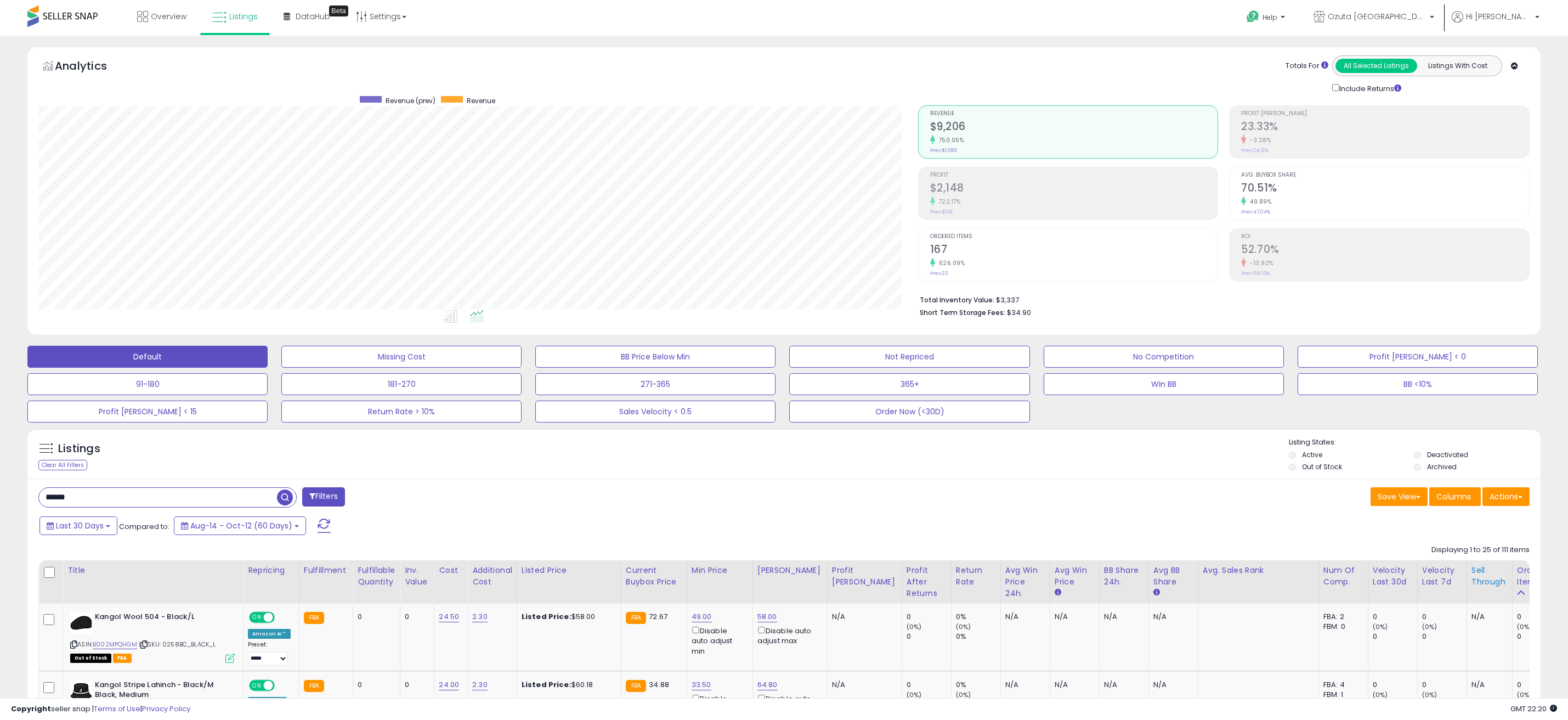
click at [1467, 583] on th "Sell Through" at bounding box center [1489, 582] width 46 height 43
click at [1517, 579] on div "Ordered Items" at bounding box center [1537, 576] width 40 height 23
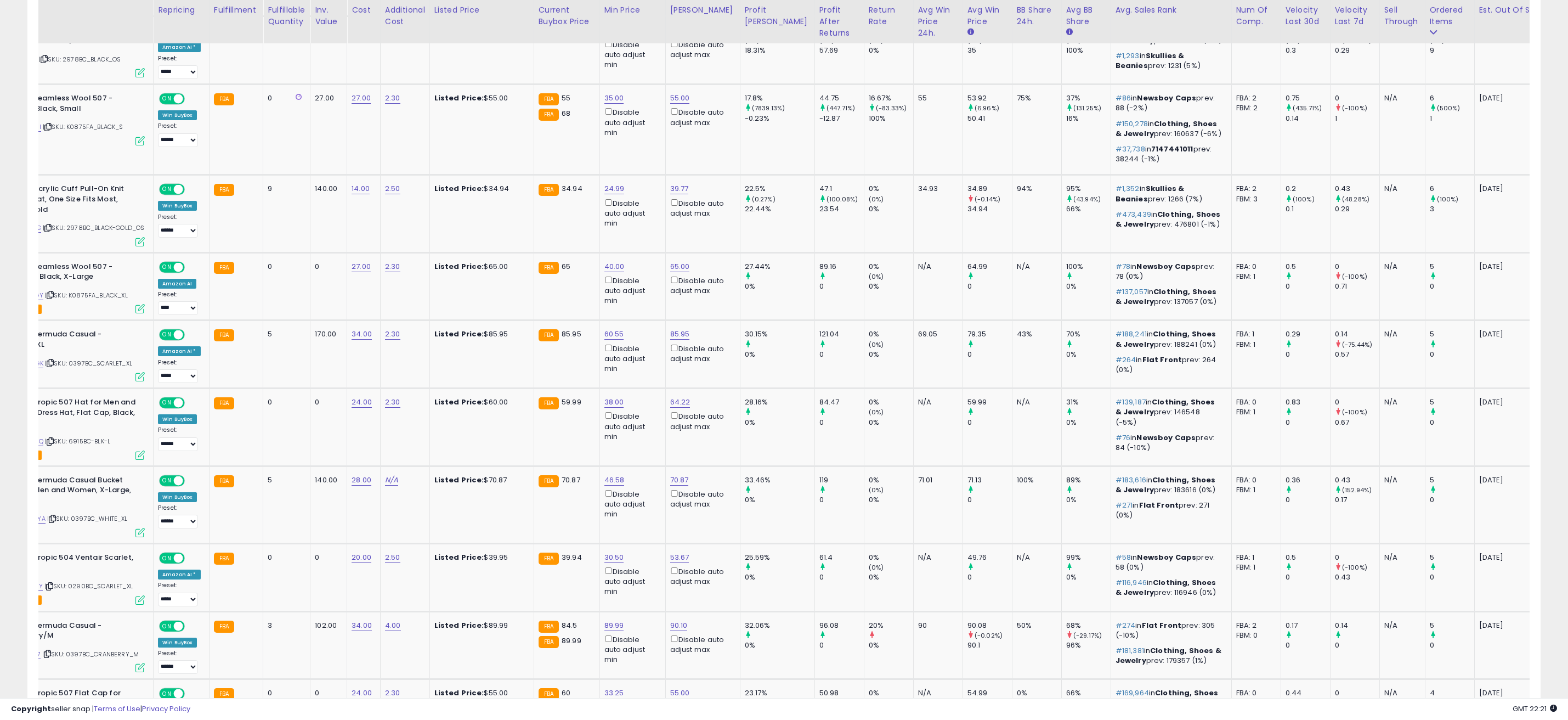
scroll to position [0, 106]
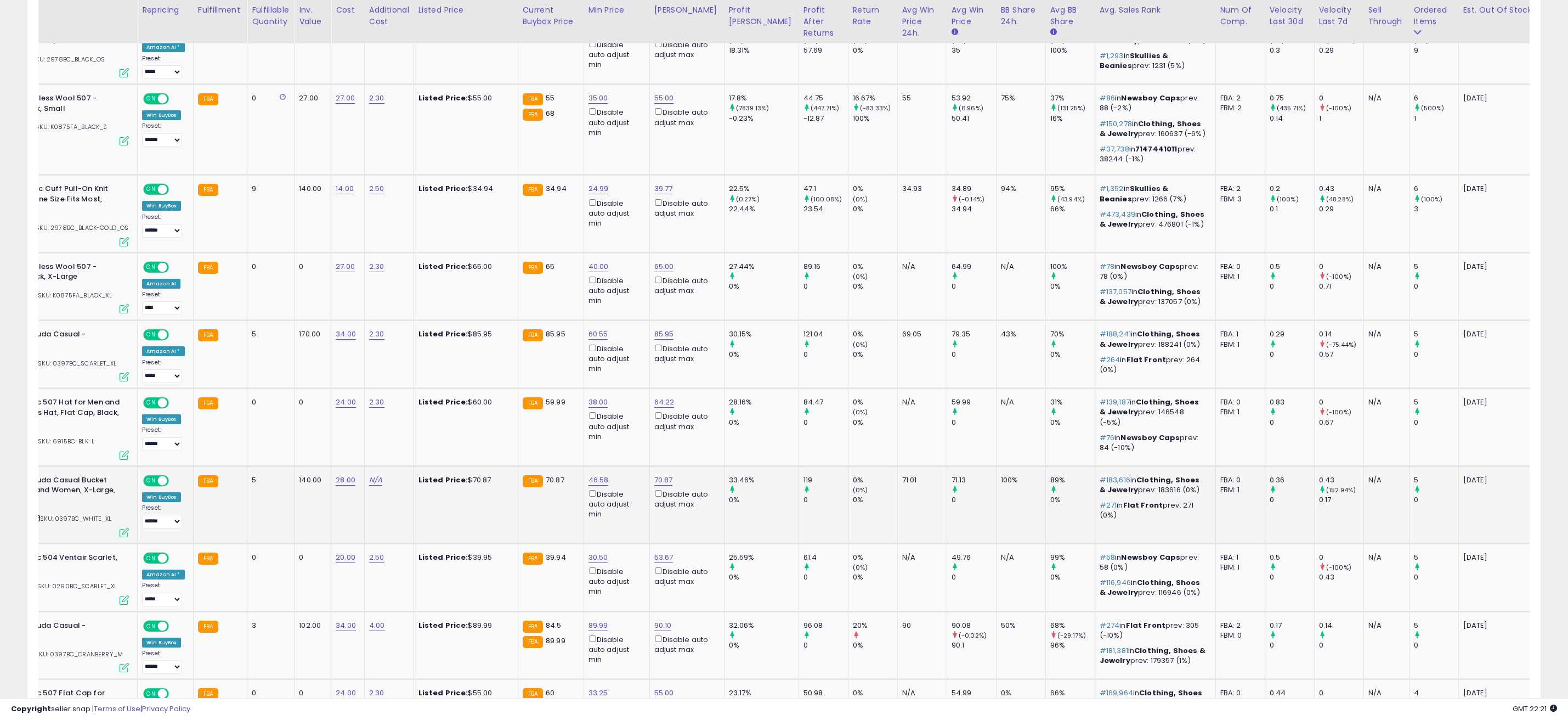
drag, startPoint x: 1496, startPoint y: 512, endPoint x: 1441, endPoint y: 504, distance: 55.6
click at [1441, 504] on tr "**********" at bounding box center [751, 504] width 1635 height 77
click at [1459, 523] on td "2025-10-25" at bounding box center [1513, 504] width 109 height 77
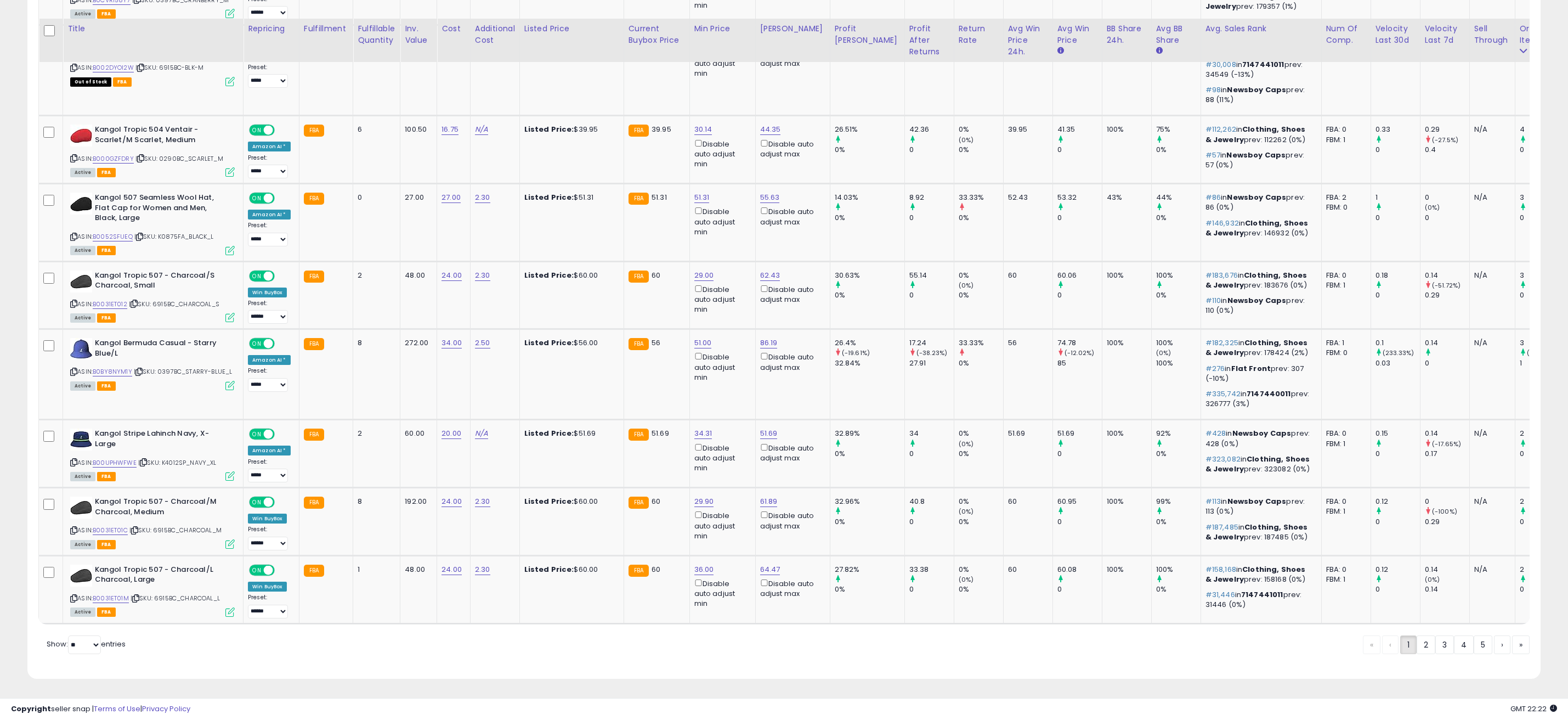
scroll to position [1829, 0]
click at [1426, 645] on link "2" at bounding box center [1426, 645] width 19 height 19
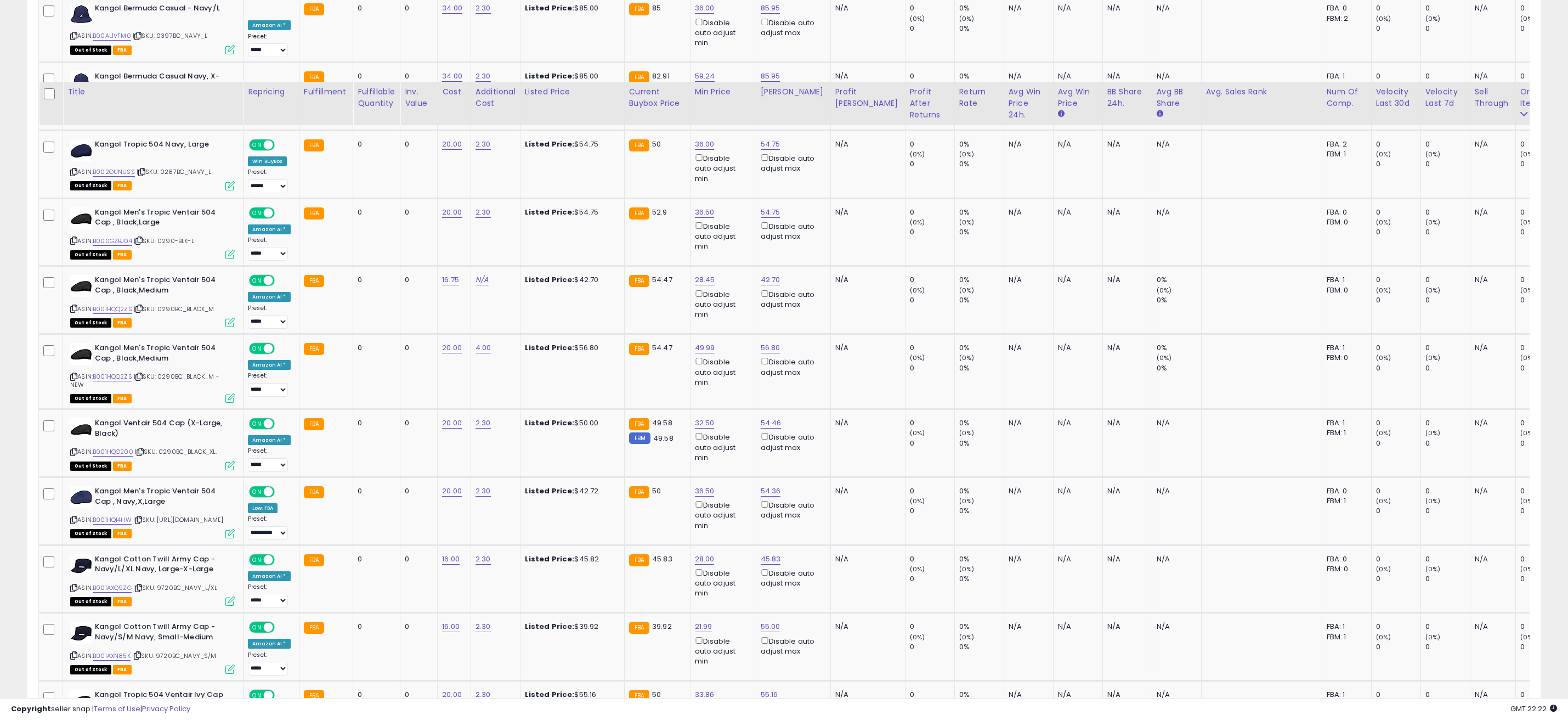
scroll to position [1755, 0]
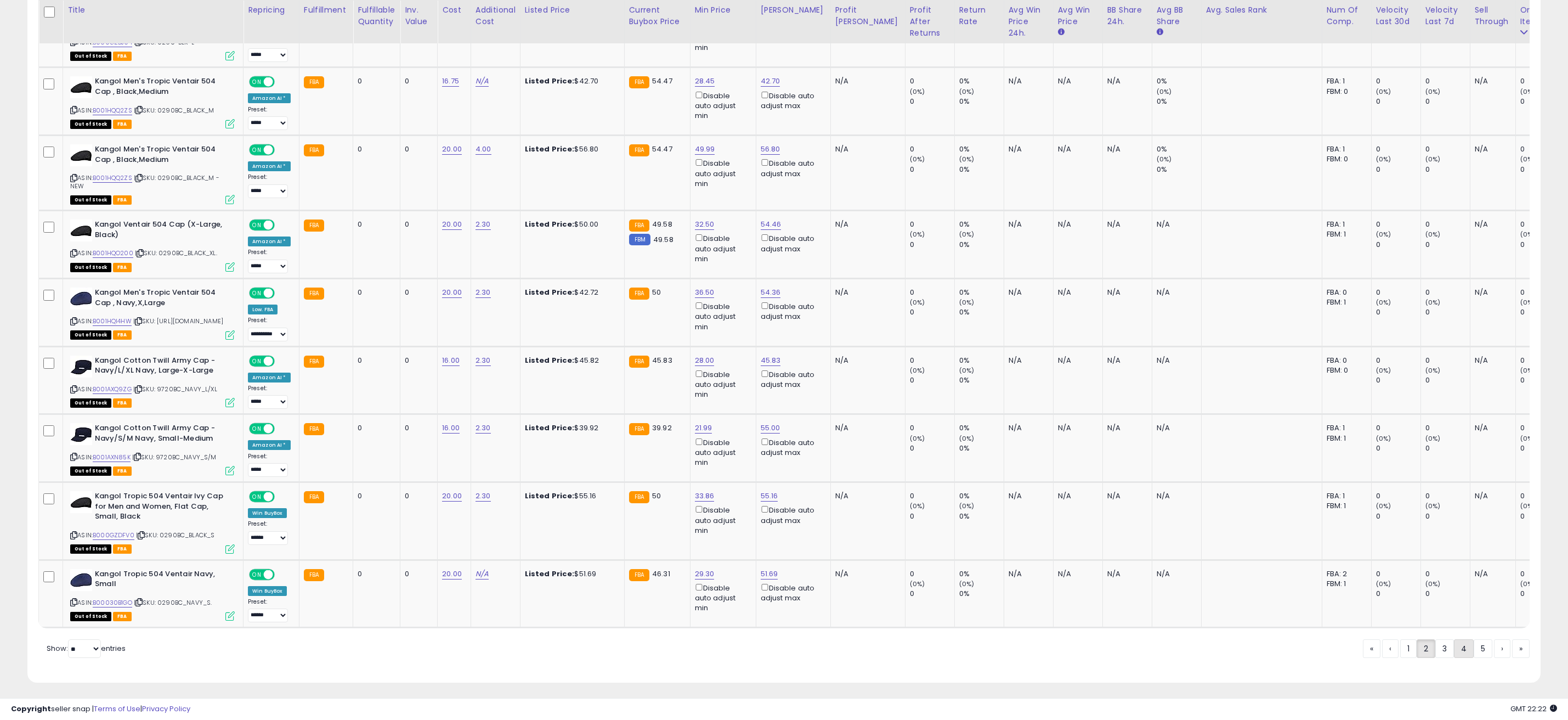
click at [1464, 654] on link "4" at bounding box center [1464, 648] width 20 height 19
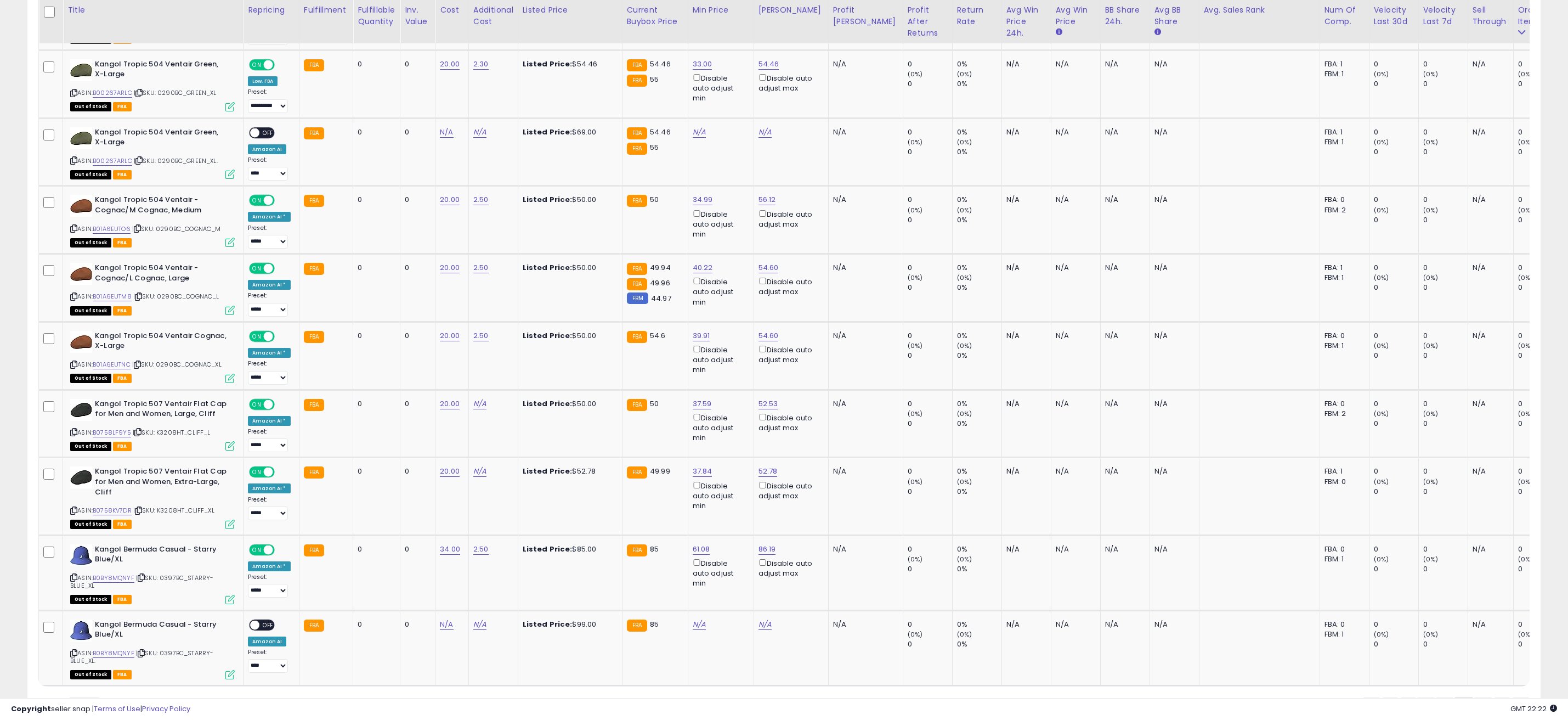
scroll to position [1743, 0]
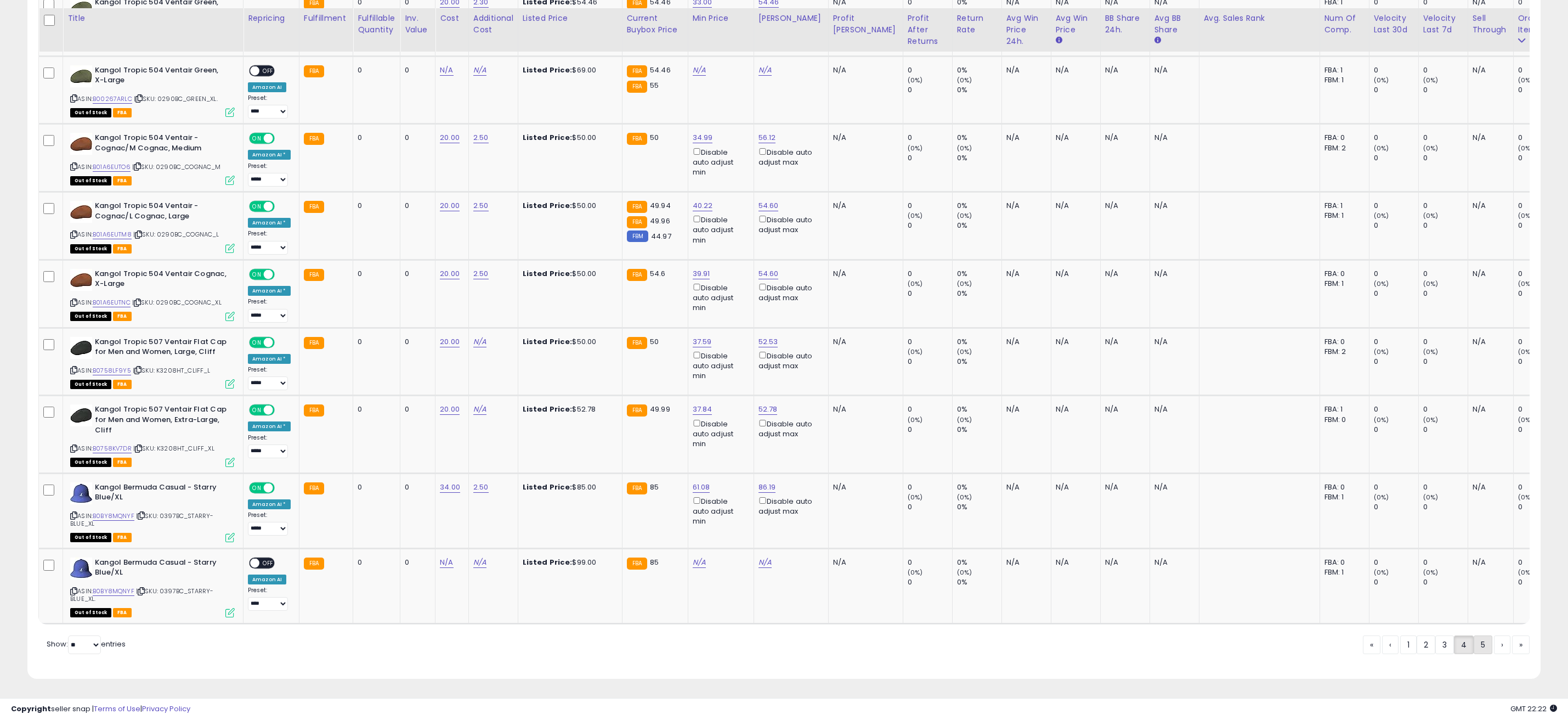
click at [1489, 648] on link "5" at bounding box center [1483, 645] width 19 height 19
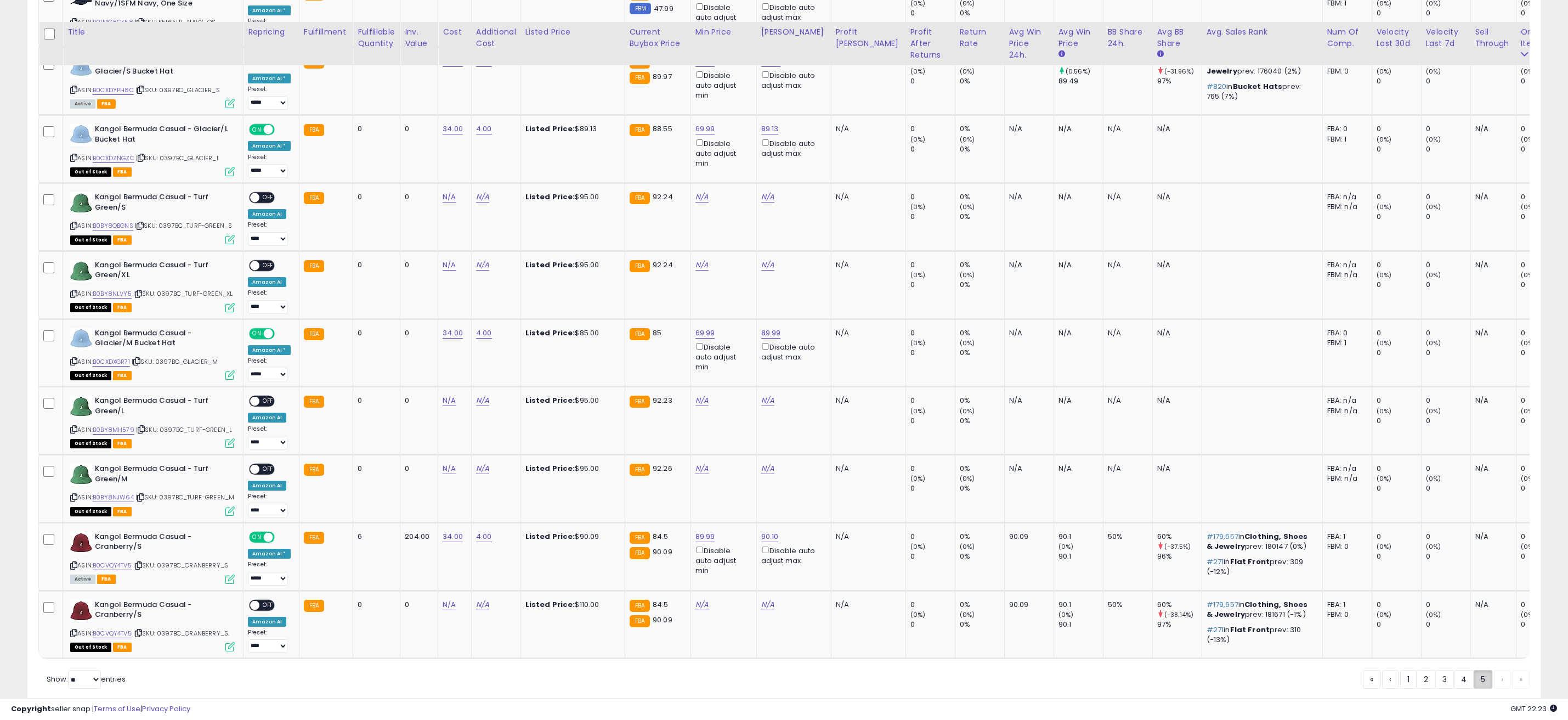
scroll to position [713, 0]
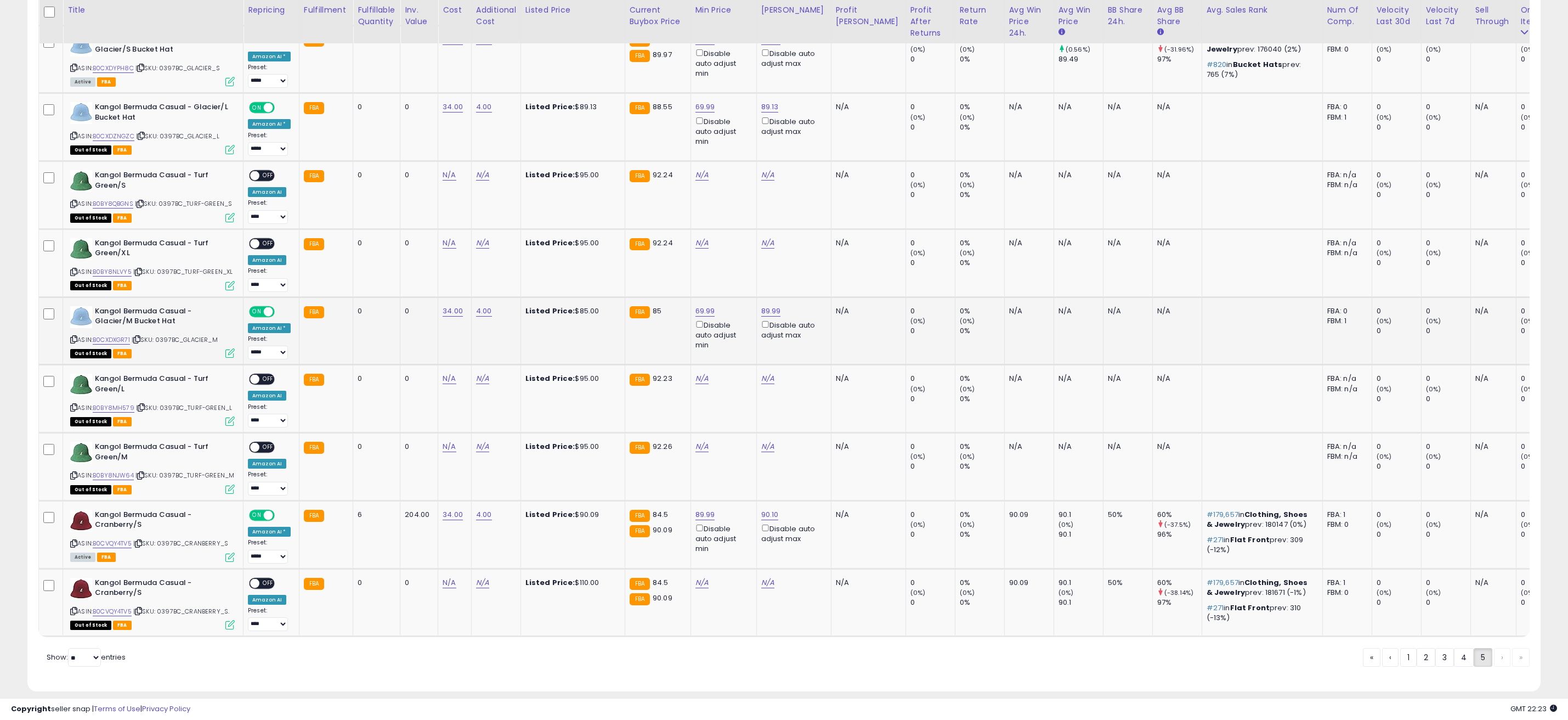
click at [1240, 344] on td at bounding box center [1262, 331] width 121 height 68
click at [1246, 344] on td at bounding box center [1262, 331] width 121 height 68
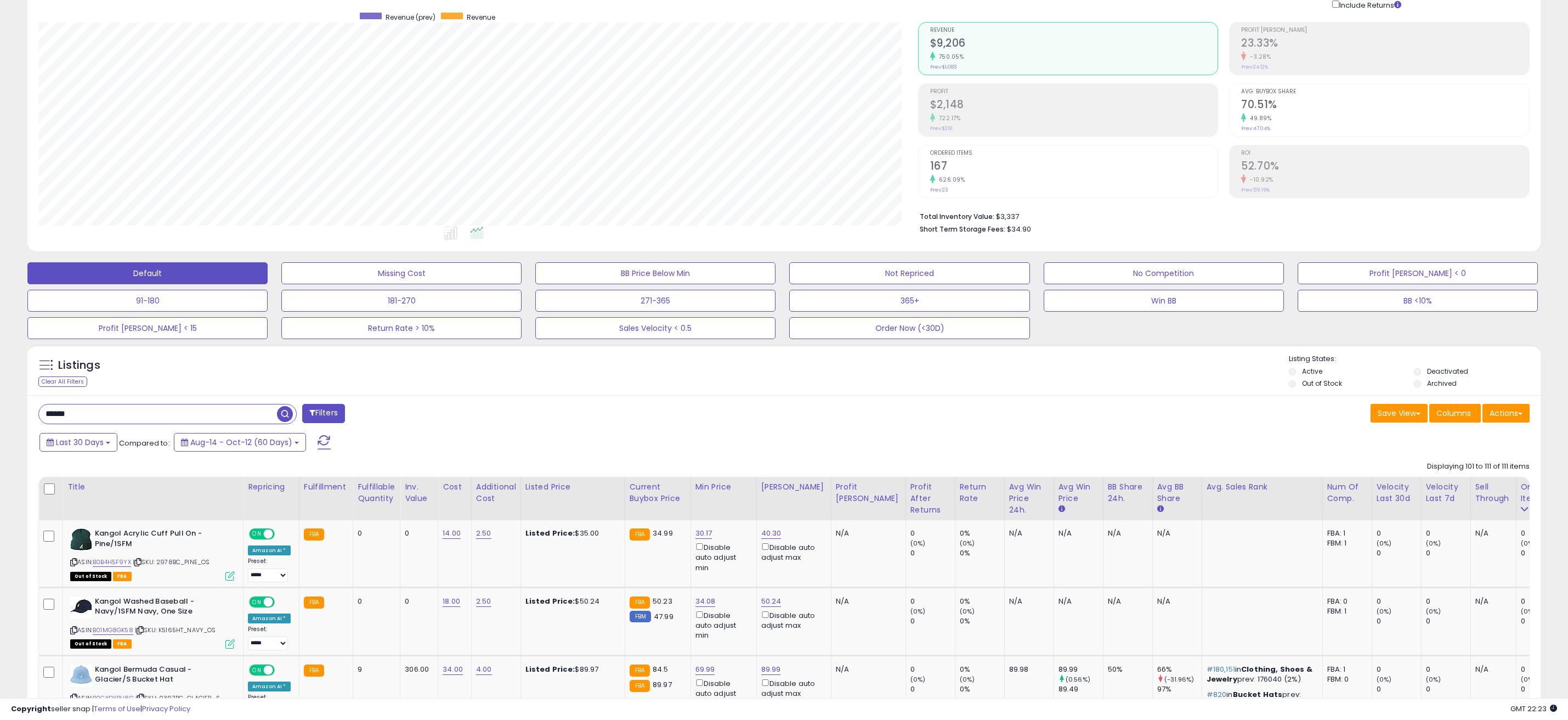
scroll to position [0, 0]
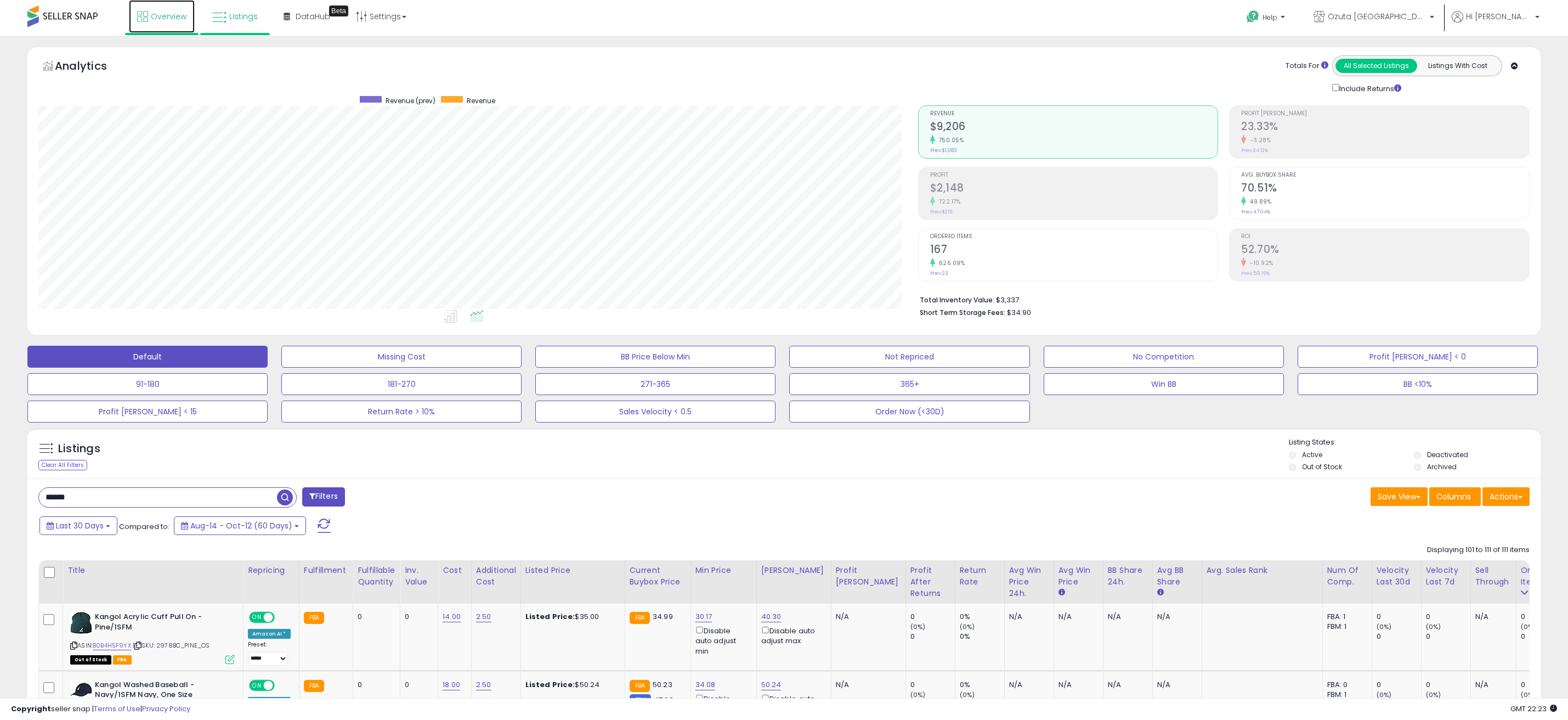
click at [181, 20] on span "Overview" at bounding box center [168, 16] width 35 height 11
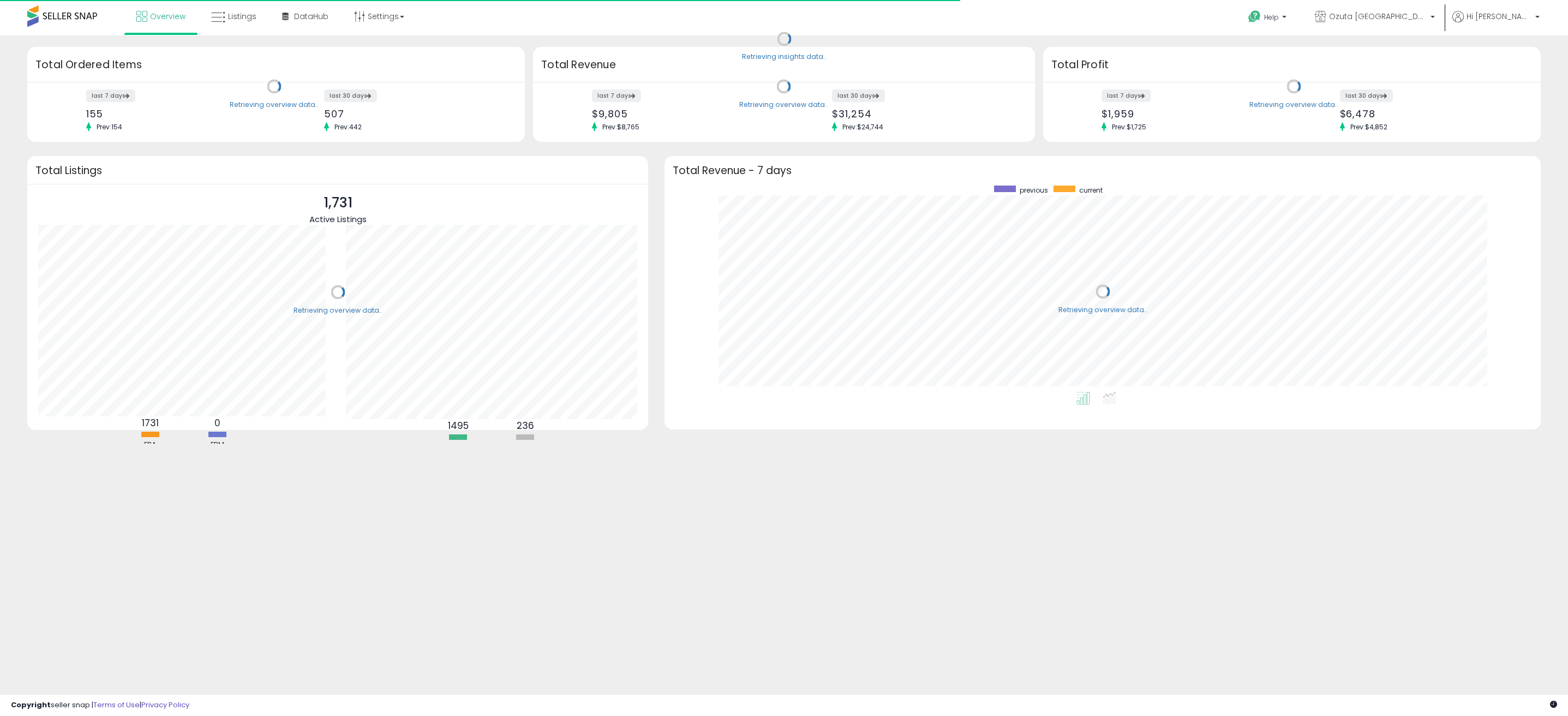
scroll to position [207, 853]
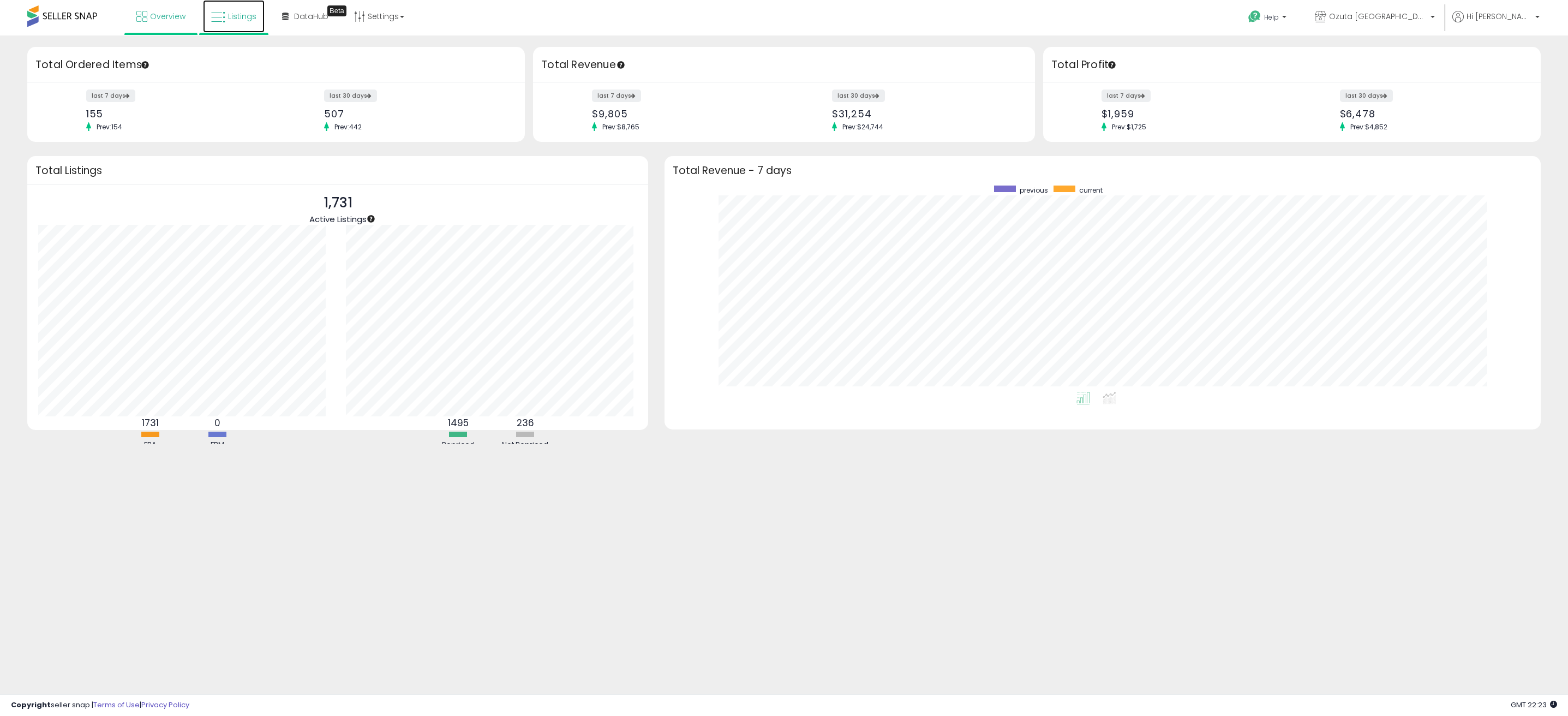
click at [257, 17] on link "Listings" at bounding box center [234, 16] width 62 height 32
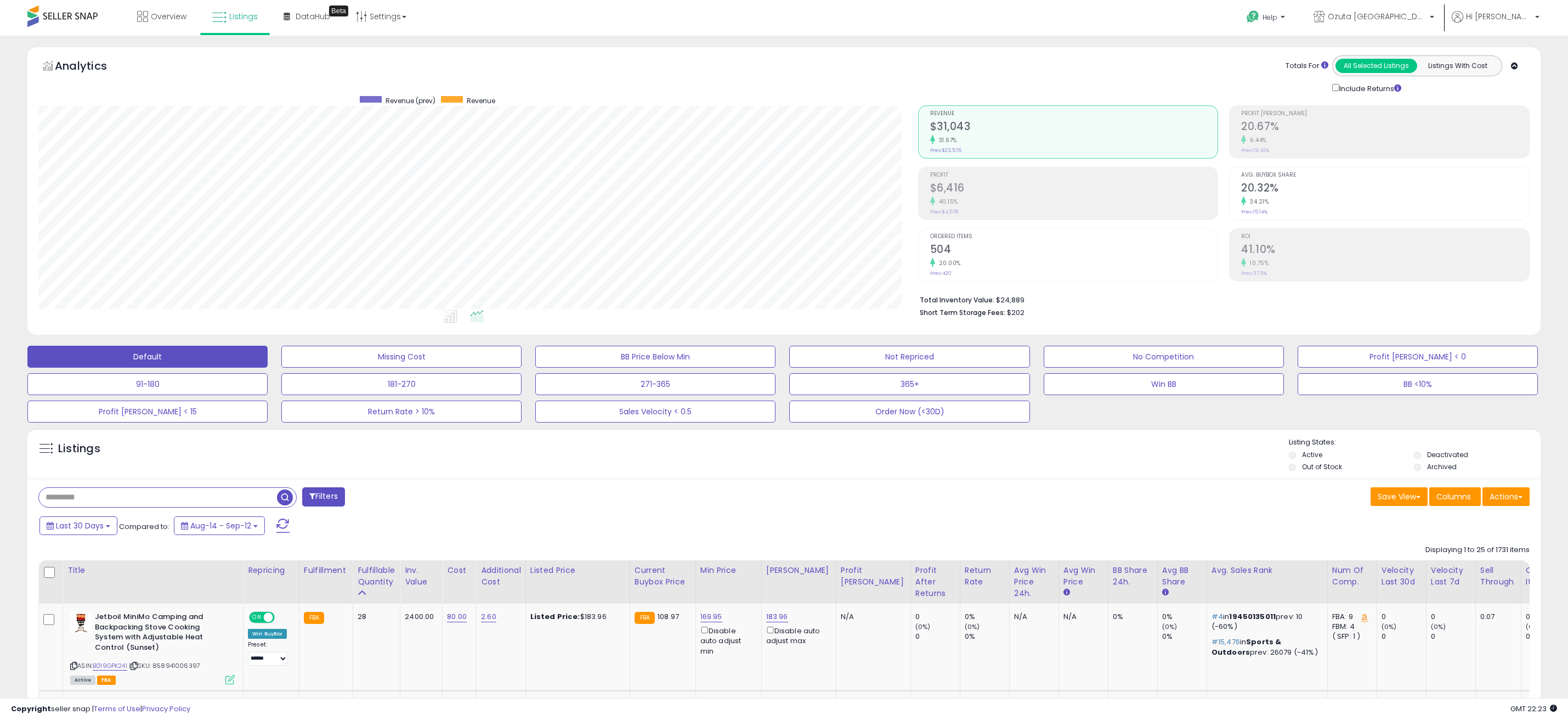
scroll to position [225, 879]
click at [152, 11] on span "Overview" at bounding box center [168, 16] width 35 height 11
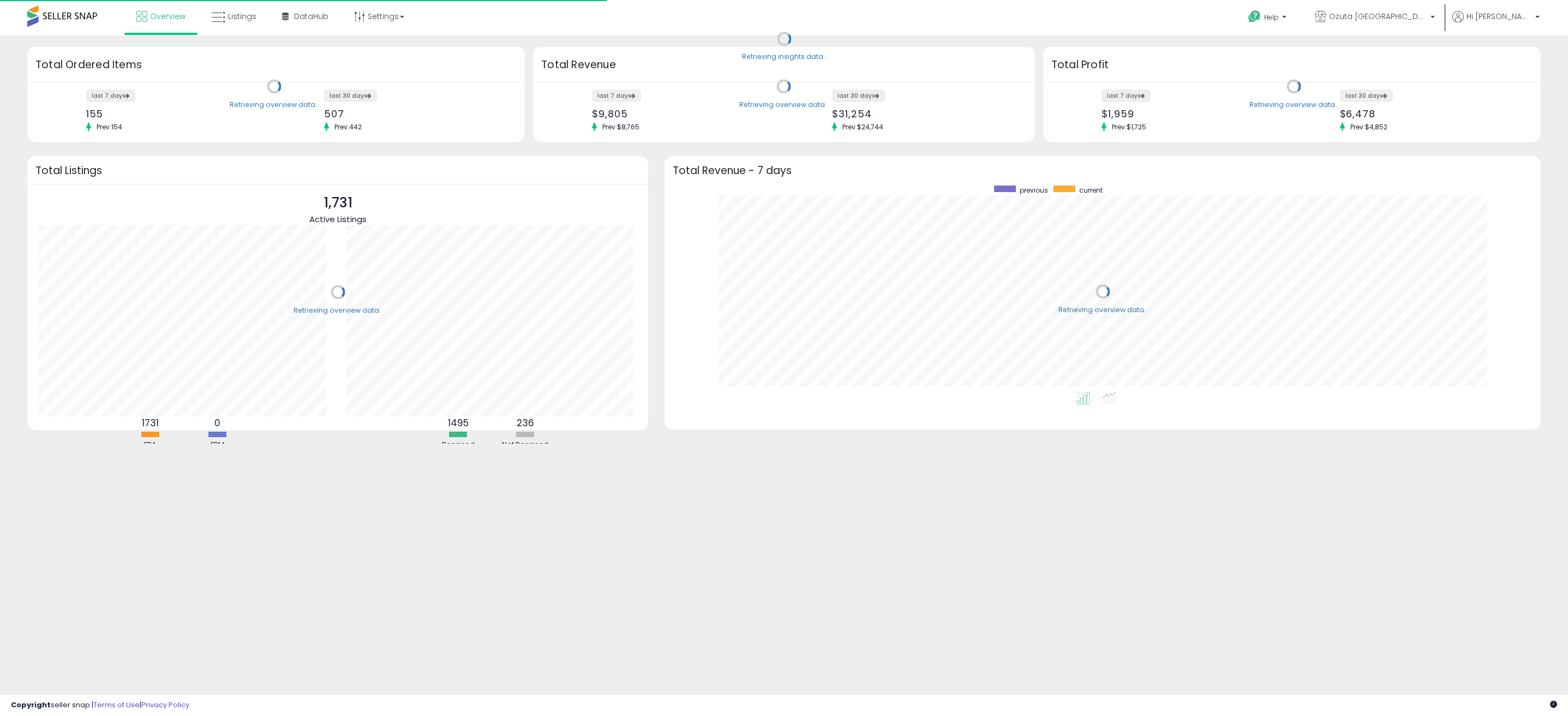
scroll to position [207, 853]
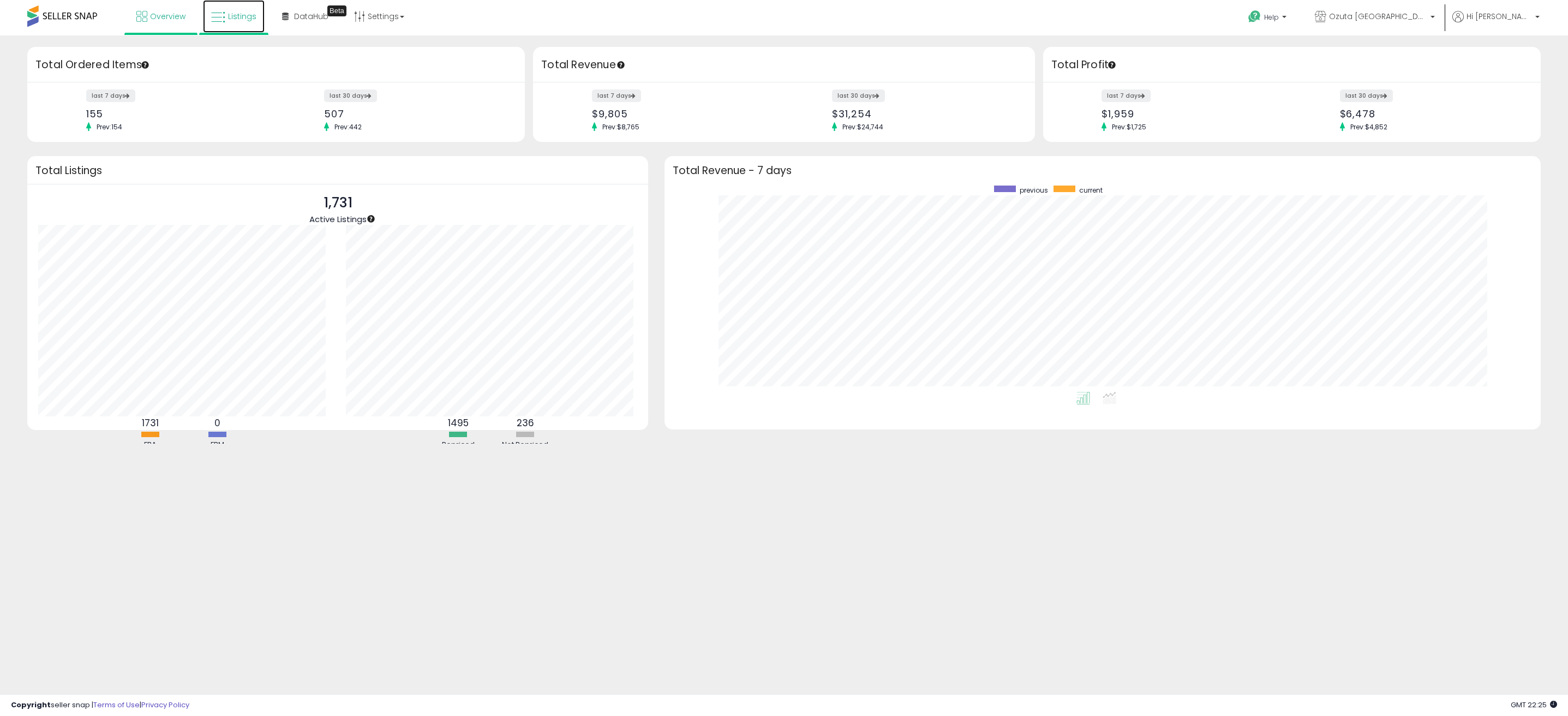
click at [231, 18] on span "Listings" at bounding box center [242, 16] width 28 height 11
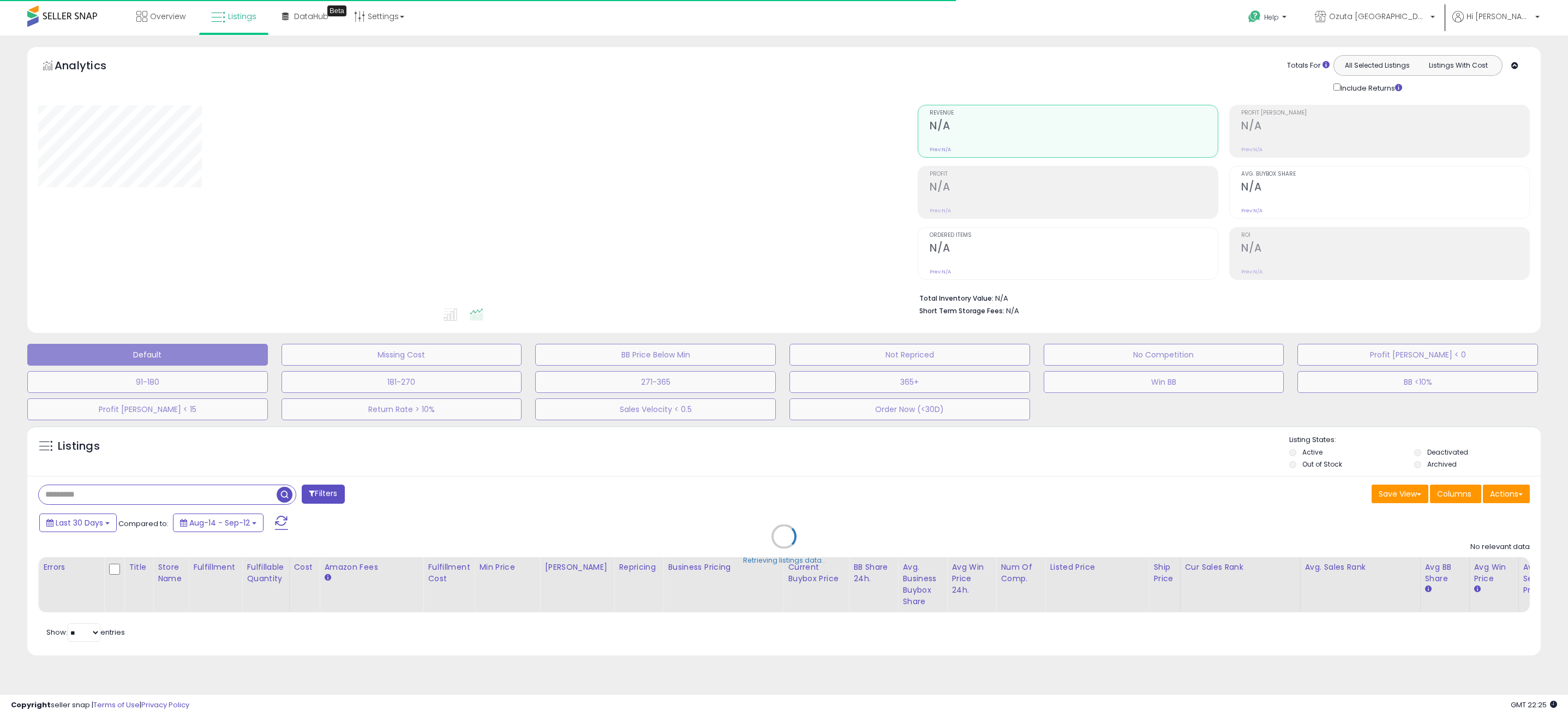
click at [1546, 130] on div "Analytics Totals For All Selected Listings Listings With Cost Include Returns" at bounding box center [784, 192] width 1530 height 292
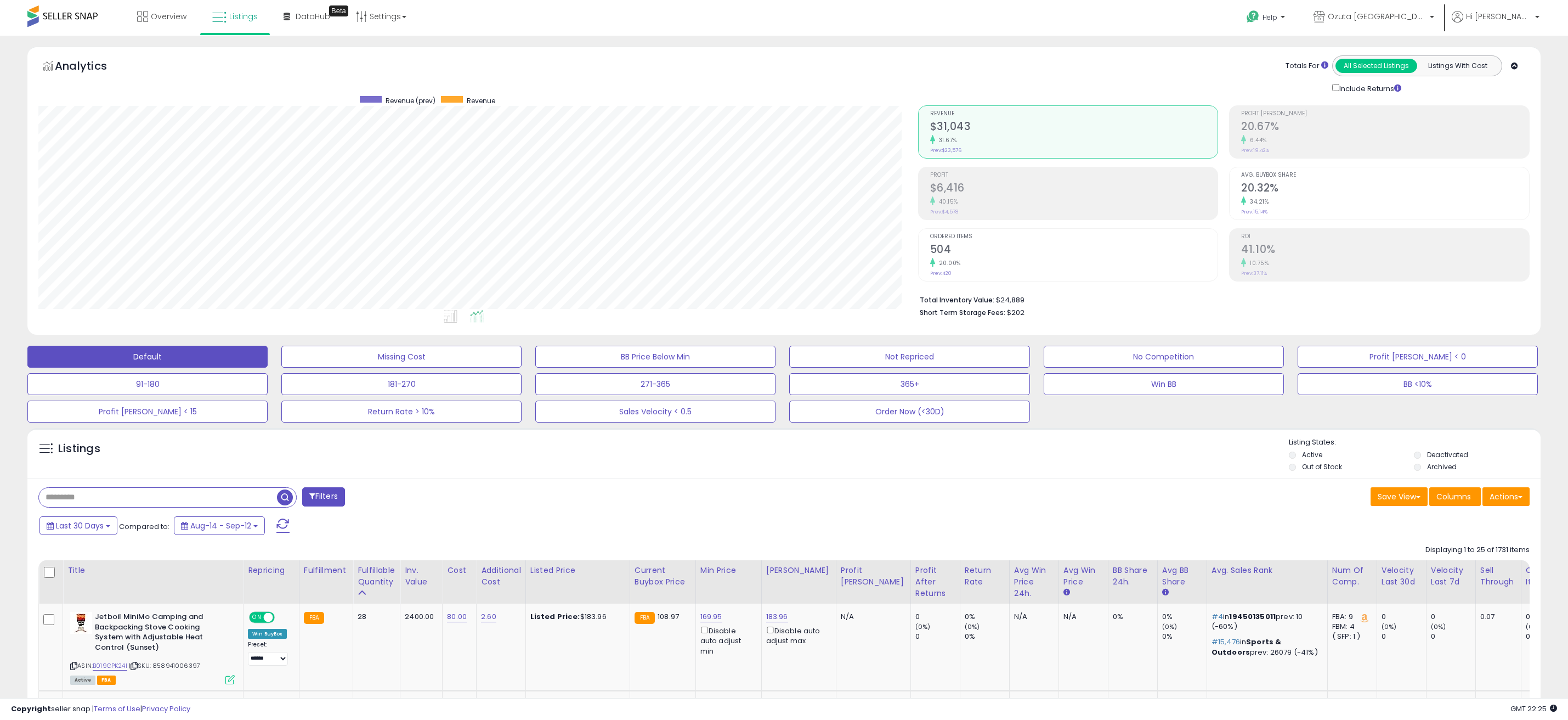
scroll to position [225, 879]
